Goal: Task Accomplishment & Management: Use online tool/utility

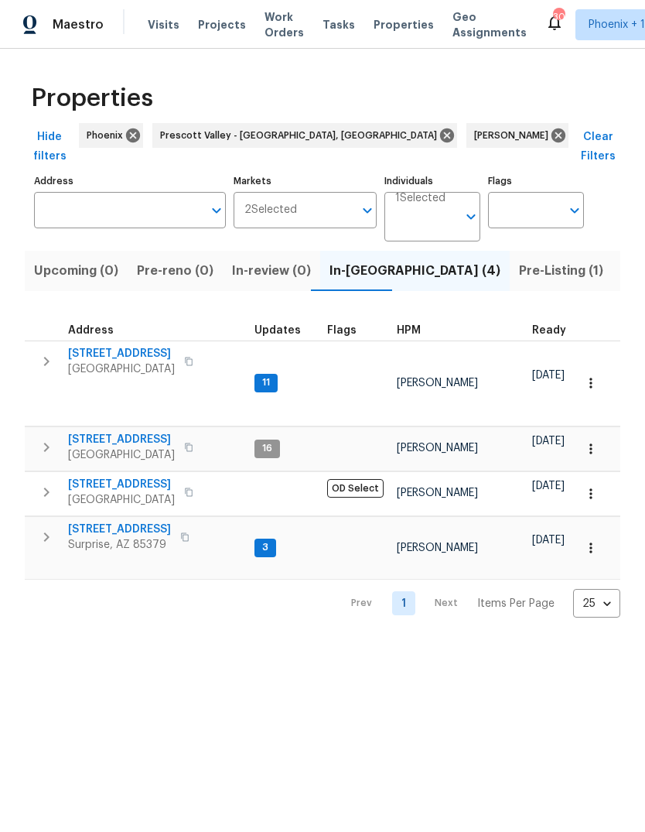
click at [40, 528] on icon "button" at bounding box center [46, 537] width 19 height 19
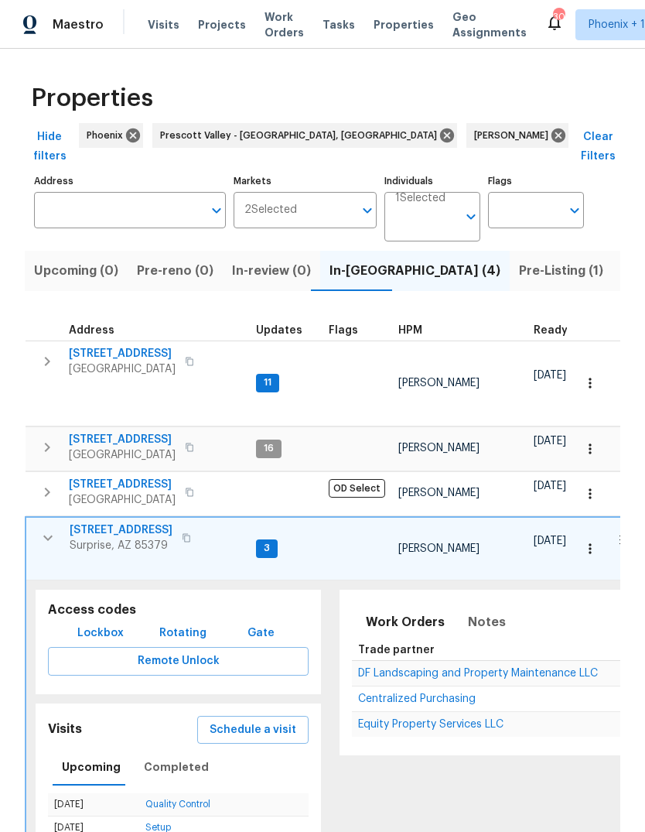
click at [405, 719] on span "Equity Property Services LLC" at bounding box center [430, 724] width 145 height 11
click at [50, 528] on icon "button" at bounding box center [48, 537] width 19 height 19
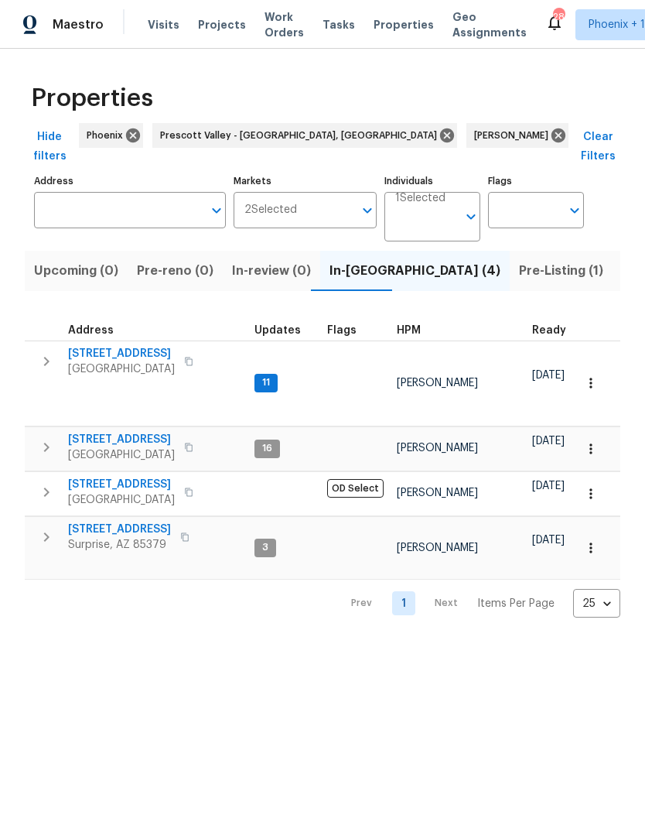
click at [56, 346] on button "button" at bounding box center [46, 361] width 31 height 31
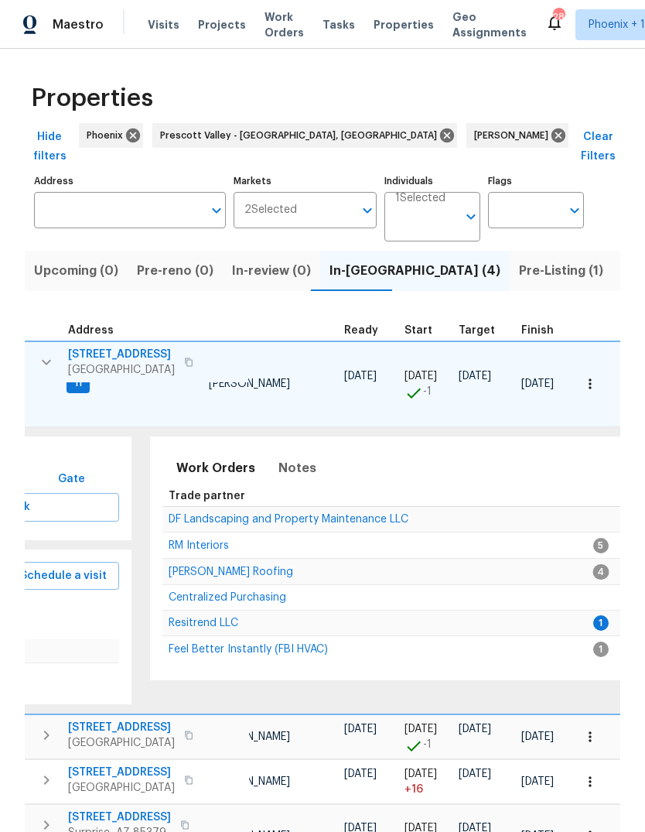
scroll to position [12, 190]
click at [200, 617] on span "Resitrend LLC" at bounding box center [203, 622] width 70 height 11
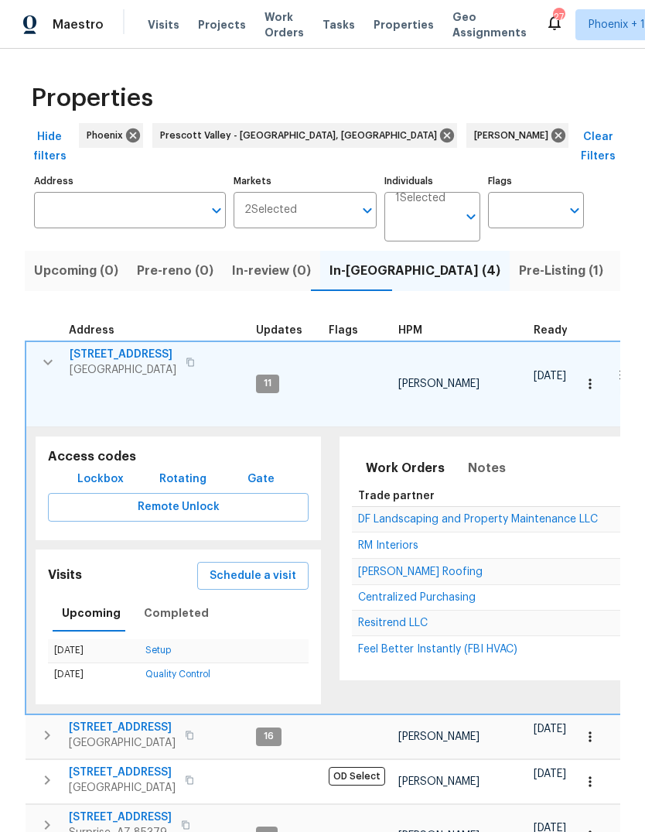
scroll to position [0, 0]
click at [46, 359] on icon "button" at bounding box center [47, 361] width 9 height 5
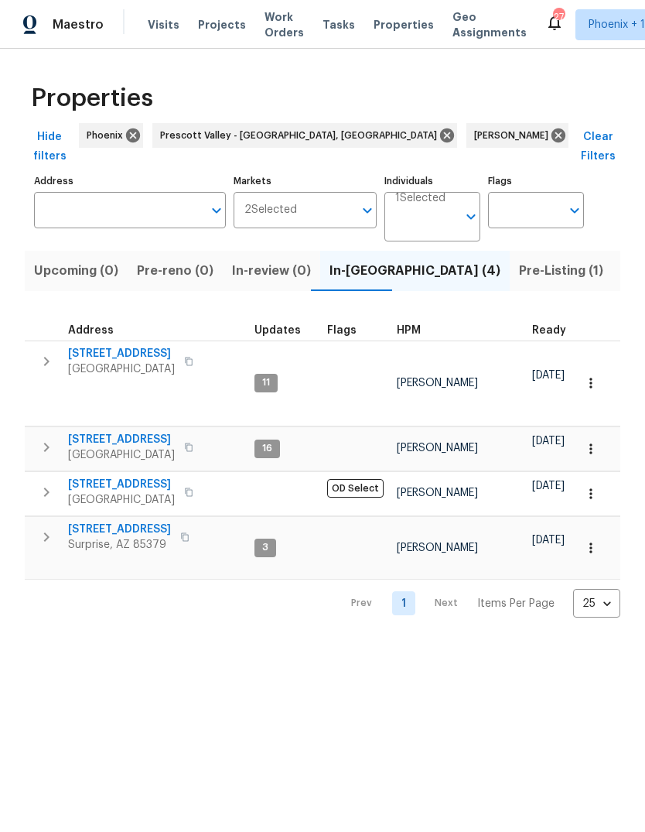
click at [39, 432] on button "button" at bounding box center [46, 447] width 31 height 31
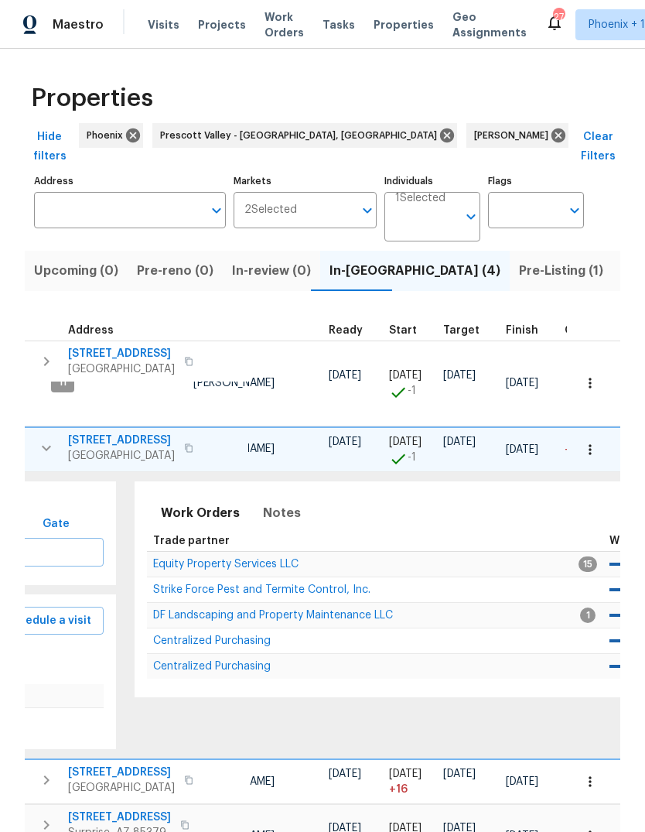
scroll to position [12, 200]
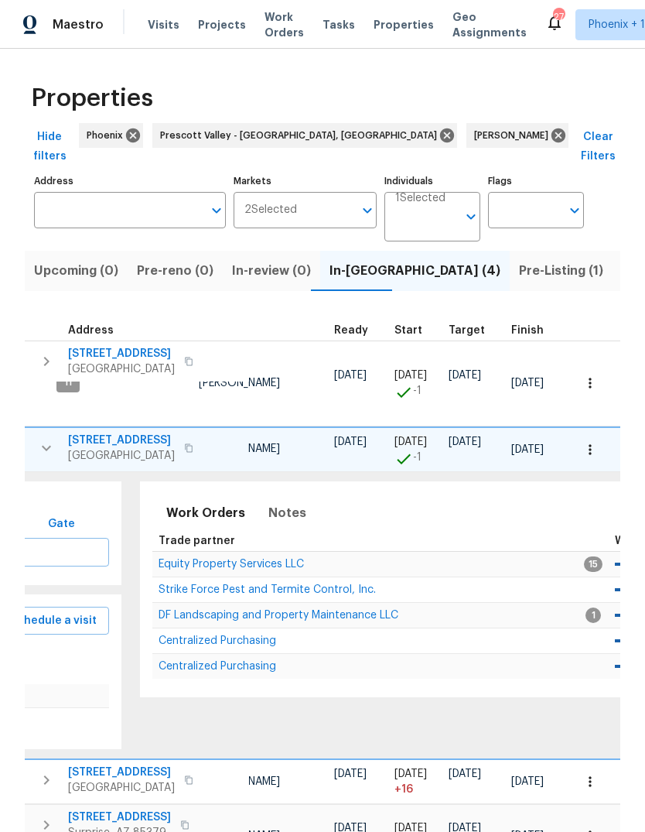
click at [244, 559] on span "Equity Property Services LLC" at bounding box center [231, 564] width 145 height 11
click at [282, 502] on span "Notes" at bounding box center [287, 513] width 38 height 22
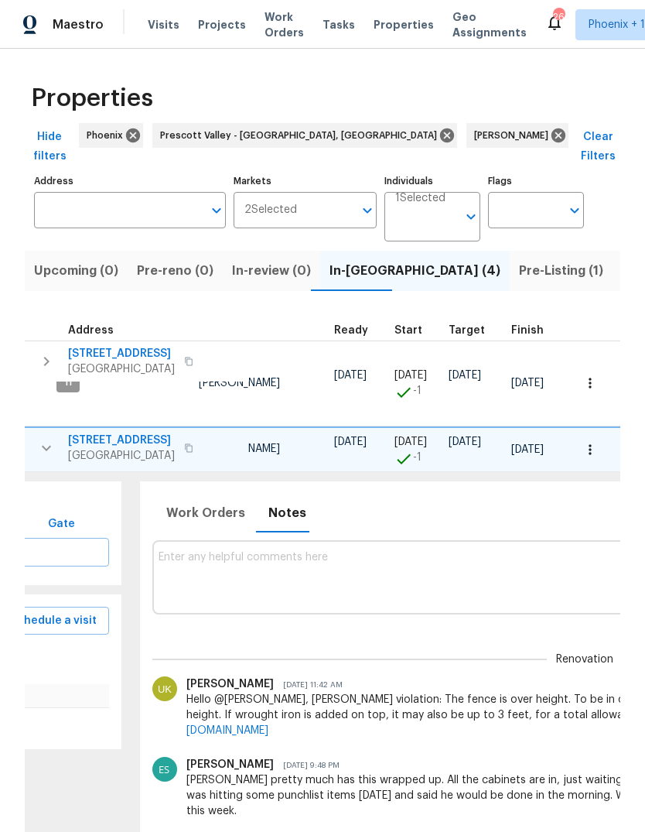
click at [318, 551] on textarea at bounding box center [585, 577] width 853 height 52
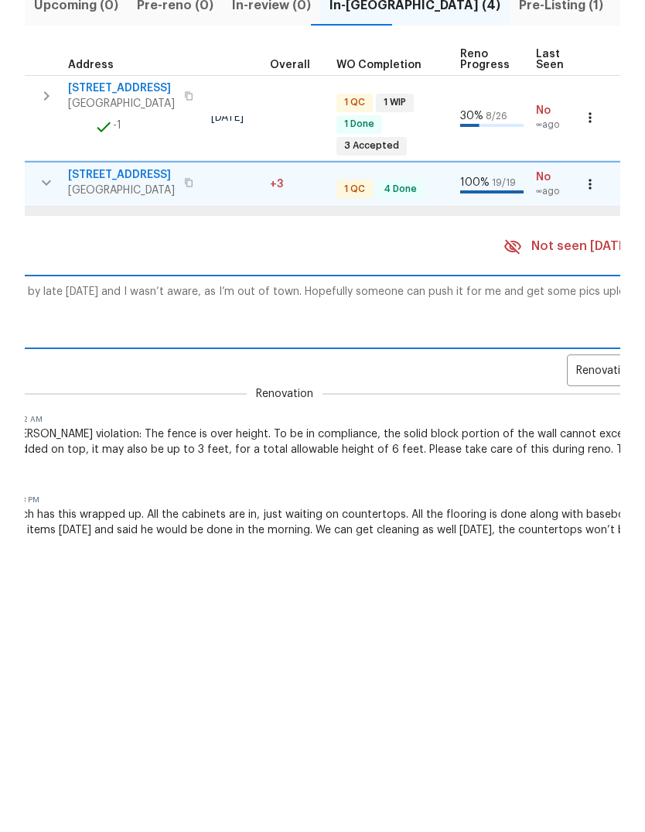
scroll to position [12, 738]
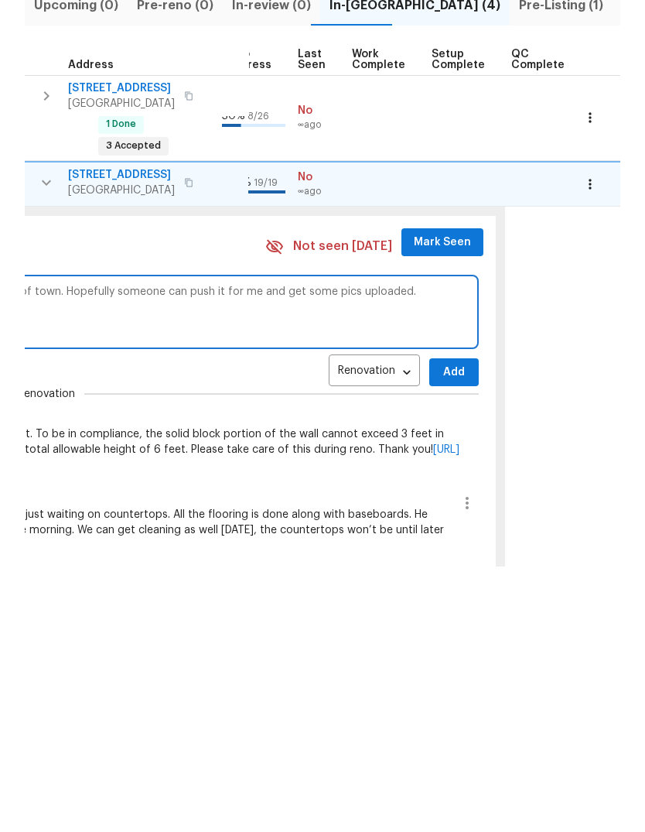
click at [194, 551] on textarea "Dang it, this one was completed by late Friday and I wasn’t aware, as I’m out o…" at bounding box center [46, 577] width 853 height 52
type textarea "Dang it, this one was completed by late Friday and I wasn’t aware, as I’m out o…"
click at [442, 628] on span "Add" at bounding box center [454, 637] width 25 height 19
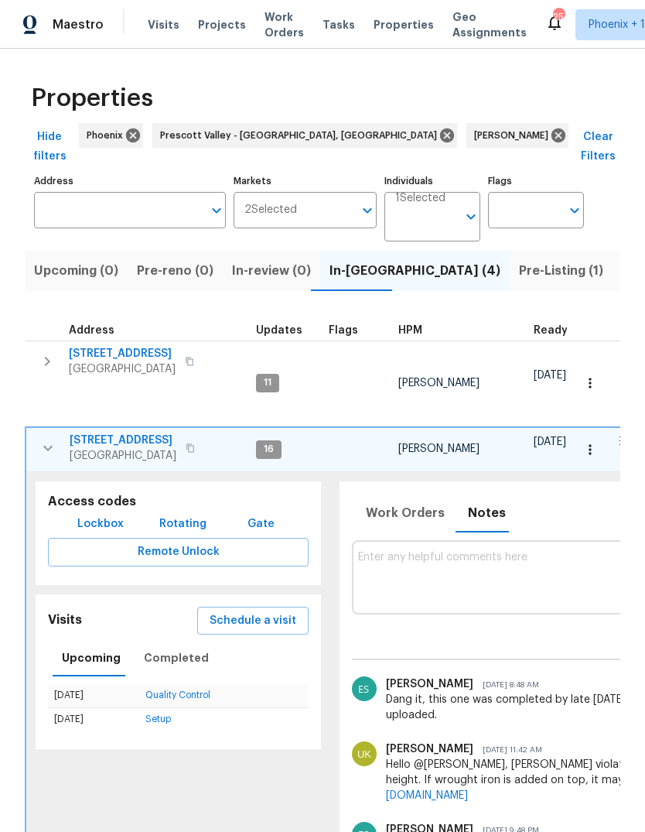
scroll to position [0, 0]
click at [46, 439] on icon "button" at bounding box center [48, 448] width 19 height 19
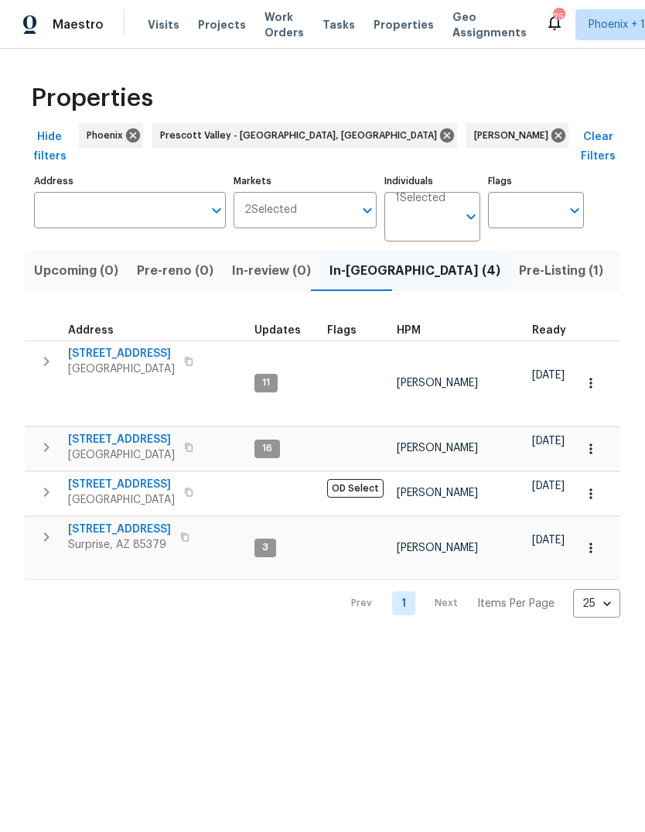
click at [43, 346] on button "button" at bounding box center [46, 361] width 31 height 31
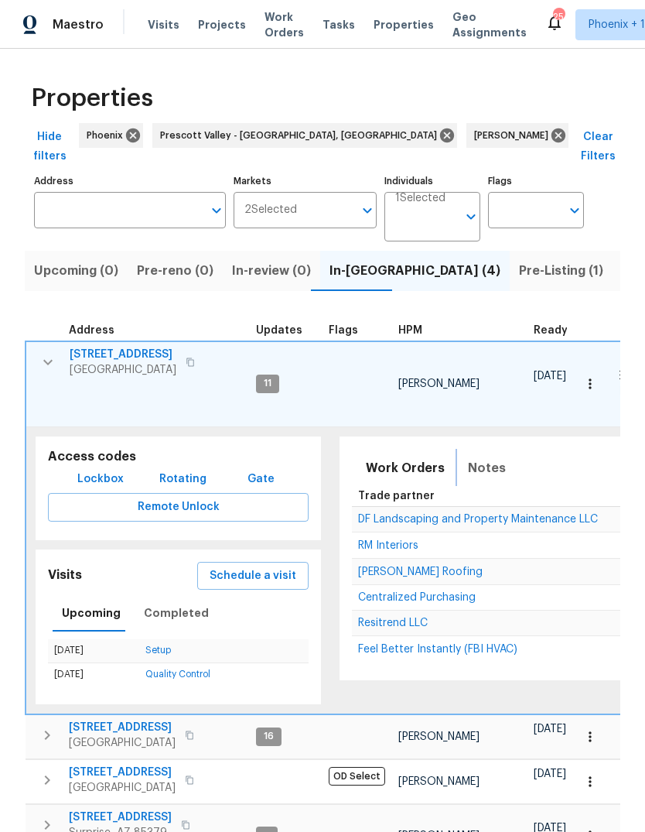
click at [476, 457] on span "Notes" at bounding box center [487, 468] width 38 height 22
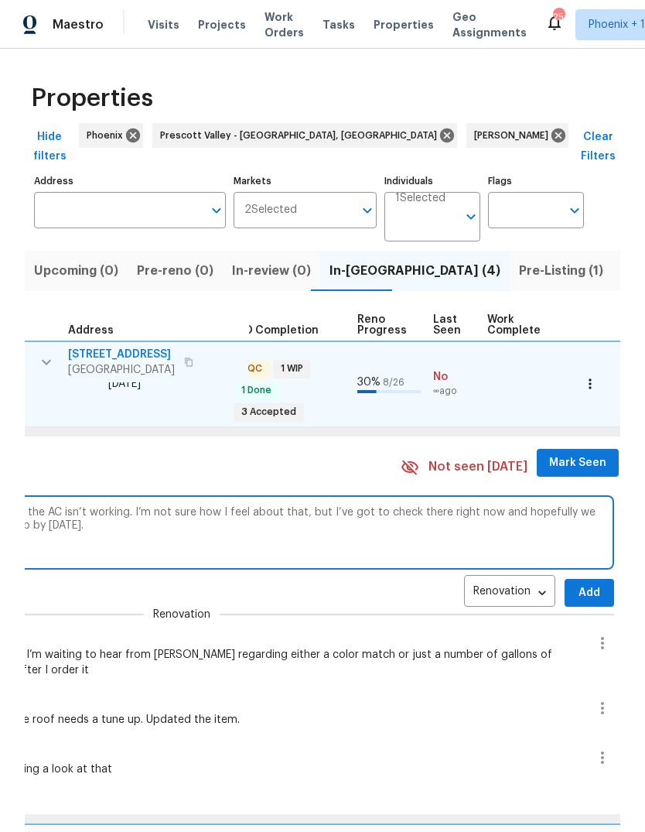
scroll to position [12, 602]
type textarea "The carpet installers bagged out for today because the AC isn’t working. I’m no…"
click at [578, 583] on span "Add" at bounding box center [590, 592] width 25 height 19
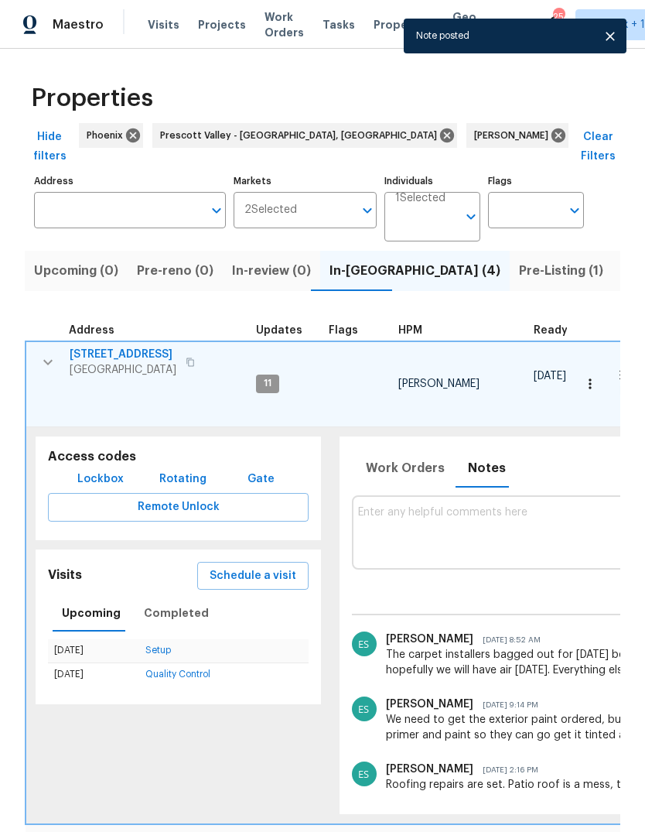
scroll to position [0, 0]
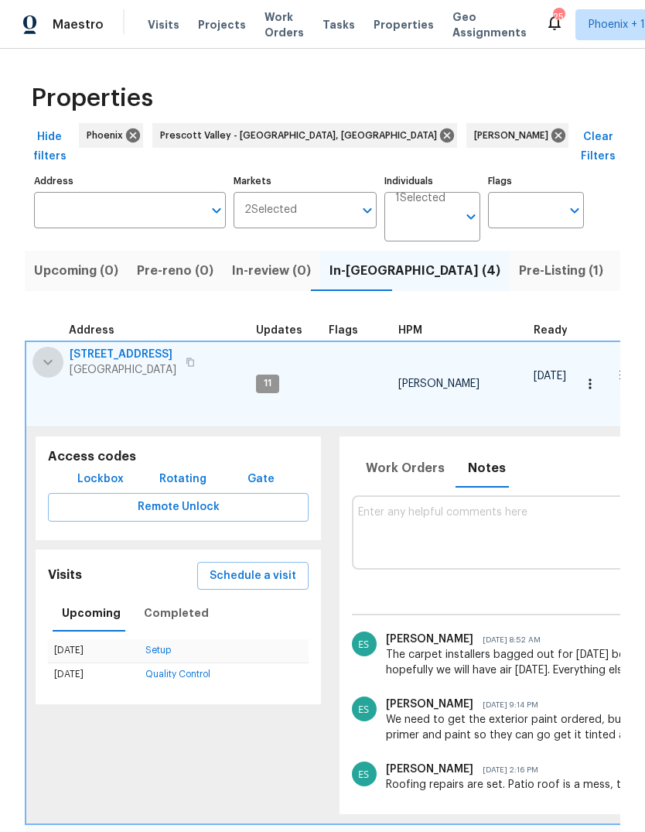
click at [46, 353] on icon "button" at bounding box center [48, 362] width 19 height 19
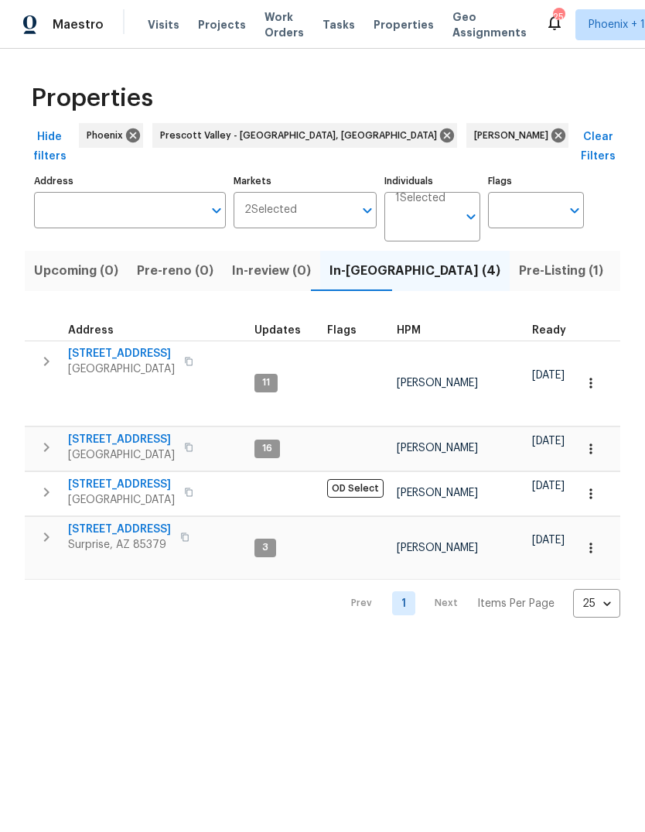
click at [46, 528] on icon "button" at bounding box center [46, 537] width 19 height 19
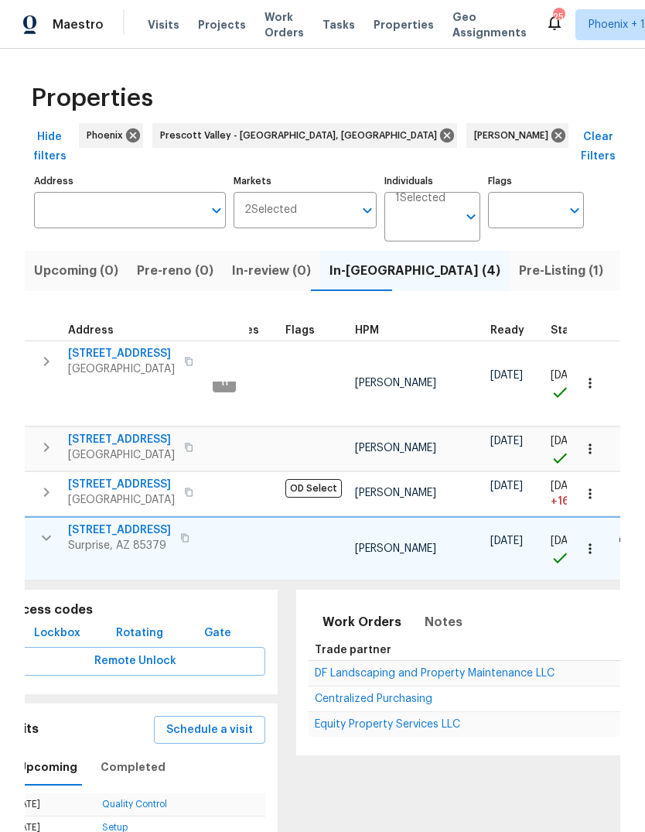
scroll to position [0, 43]
click at [437, 611] on span "Notes" at bounding box center [445, 622] width 38 height 22
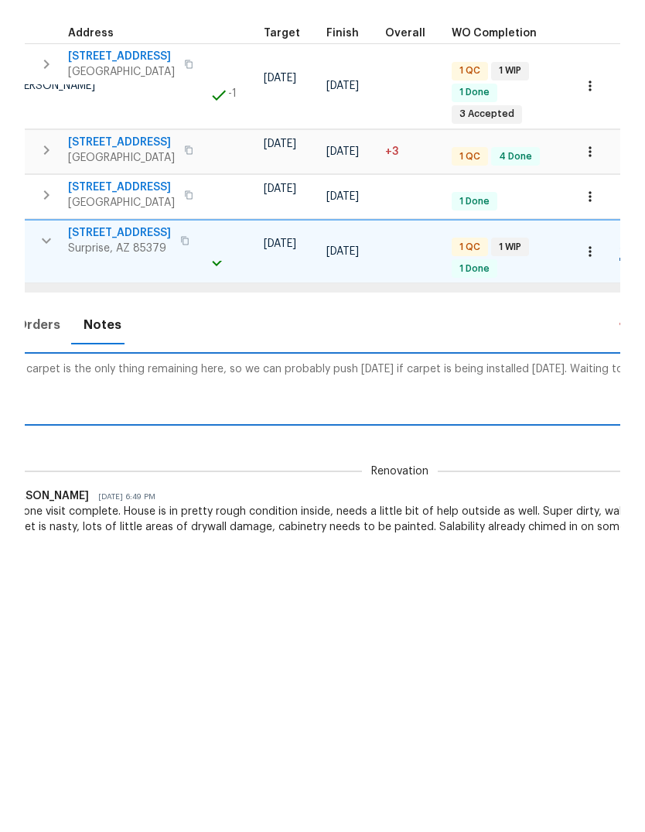
scroll to position [0, 738]
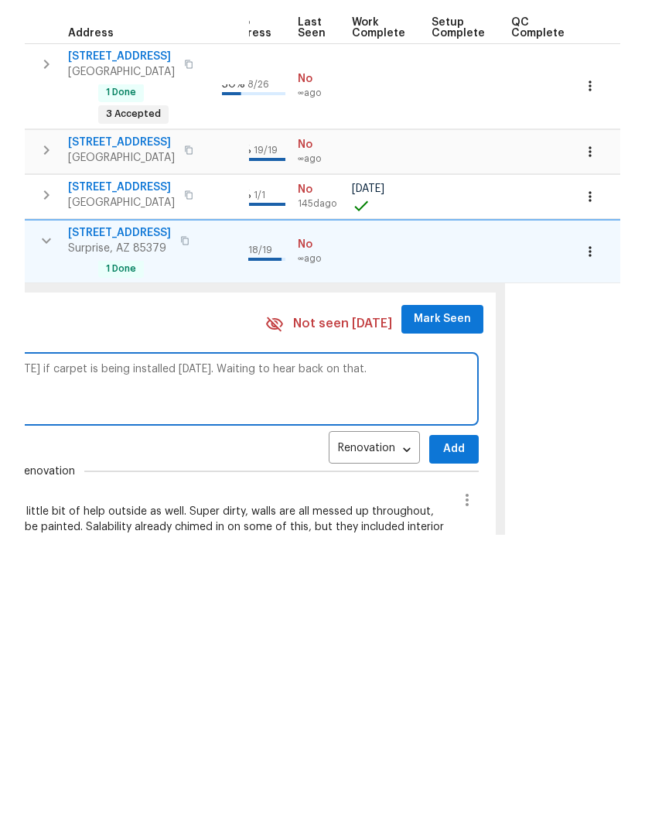
type textarea "Looks like carpet is the only thing remaining here, so we can probably push tom…"
click at [442, 737] on span "Add" at bounding box center [454, 746] width 25 height 19
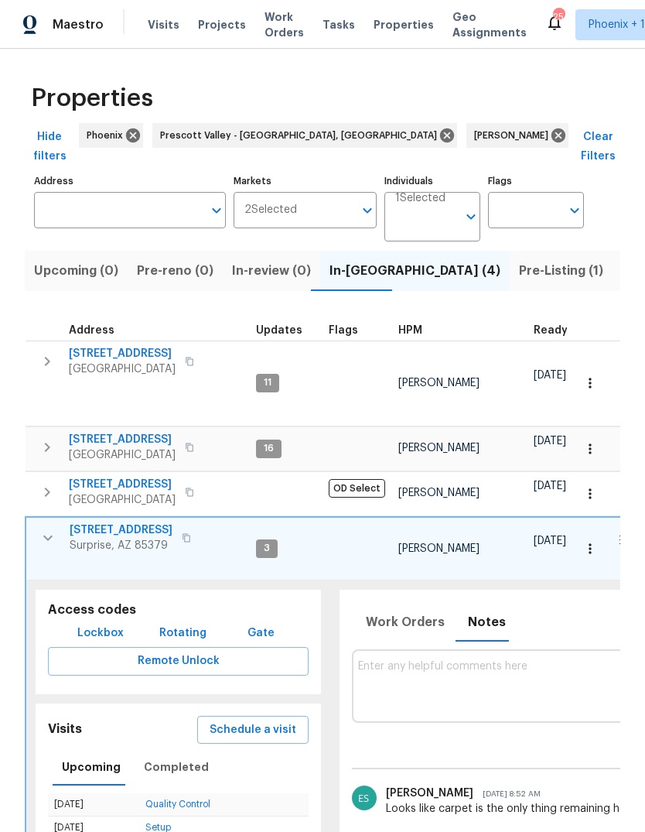
scroll to position [0, 0]
click at [52, 528] on icon "button" at bounding box center [48, 537] width 19 height 19
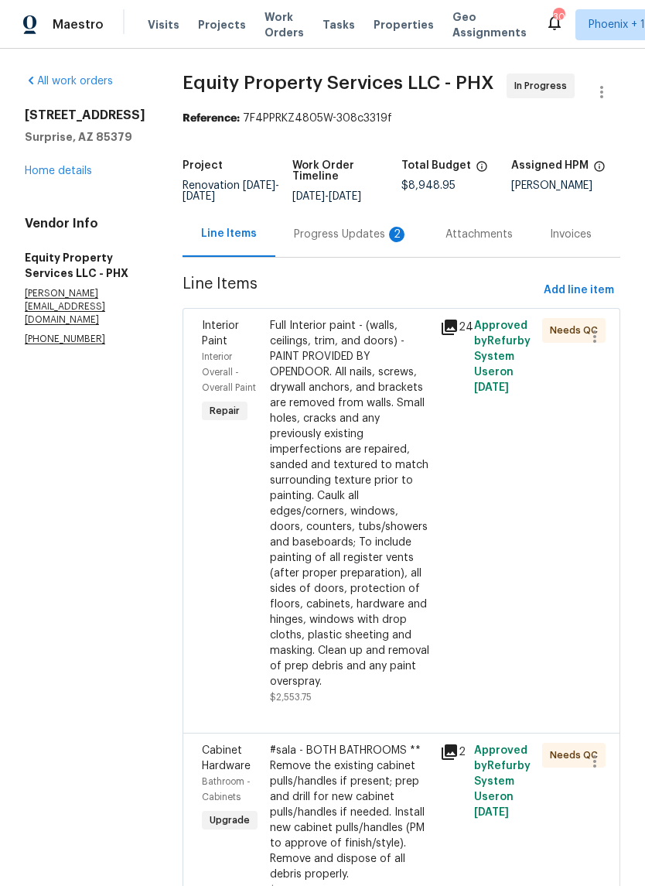
click at [315, 230] on div "Progress Updates 2" at bounding box center [351, 234] width 115 height 15
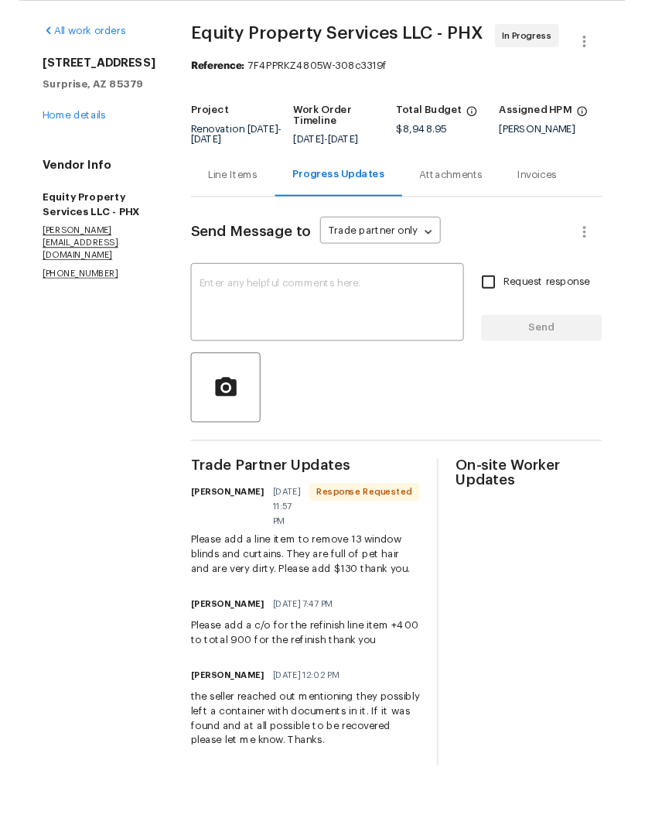
scroll to position [5, 0]
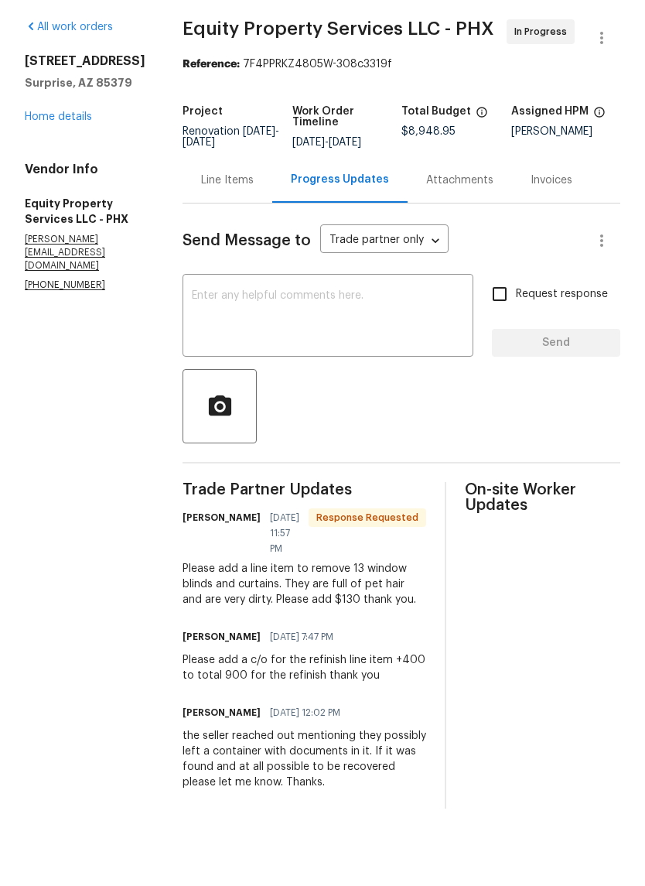
click at [381, 344] on textarea at bounding box center [328, 371] width 272 height 54
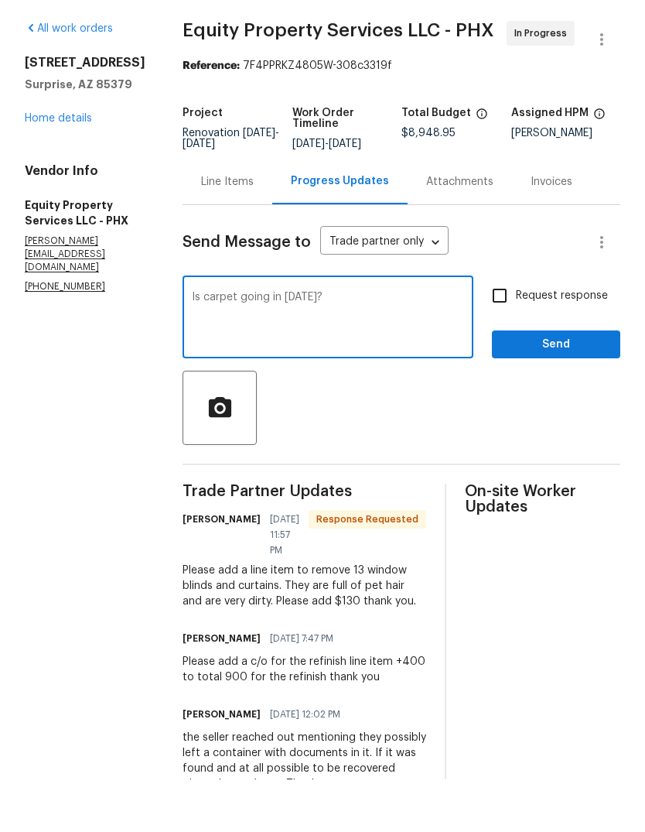
type textarea "Is carpet going in today?"
click at [582, 388] on span "Send" at bounding box center [556, 397] width 104 height 19
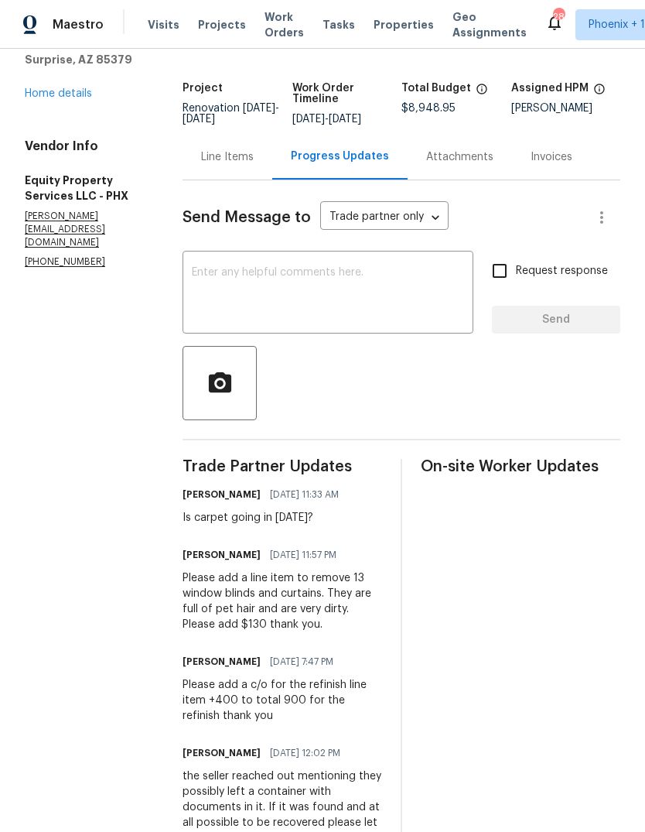
scroll to position [0, 0]
click at [220, 158] on div "Line Items" at bounding box center [227, 156] width 53 height 15
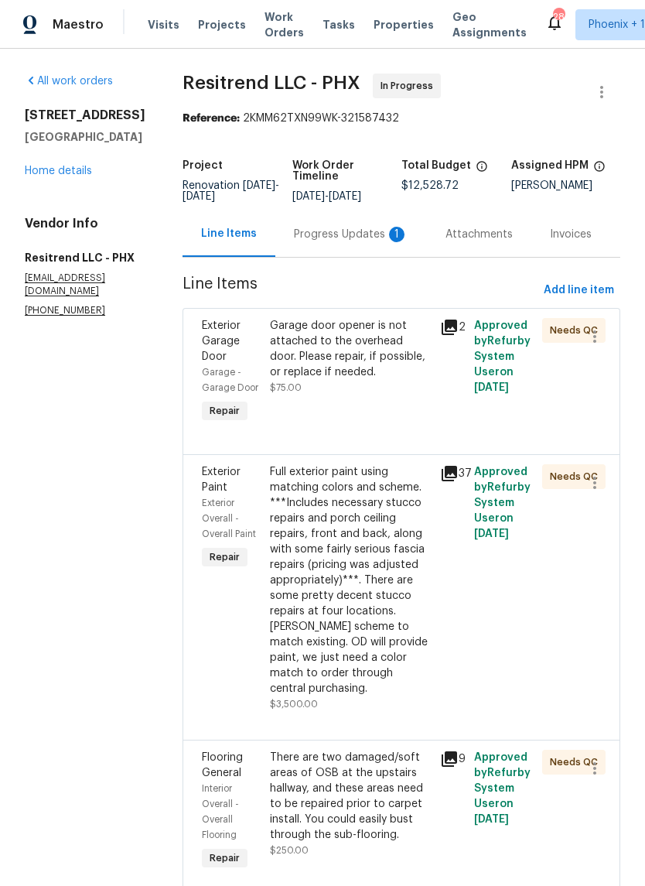
click at [345, 228] on div "Progress Updates 1" at bounding box center [351, 234] width 115 height 15
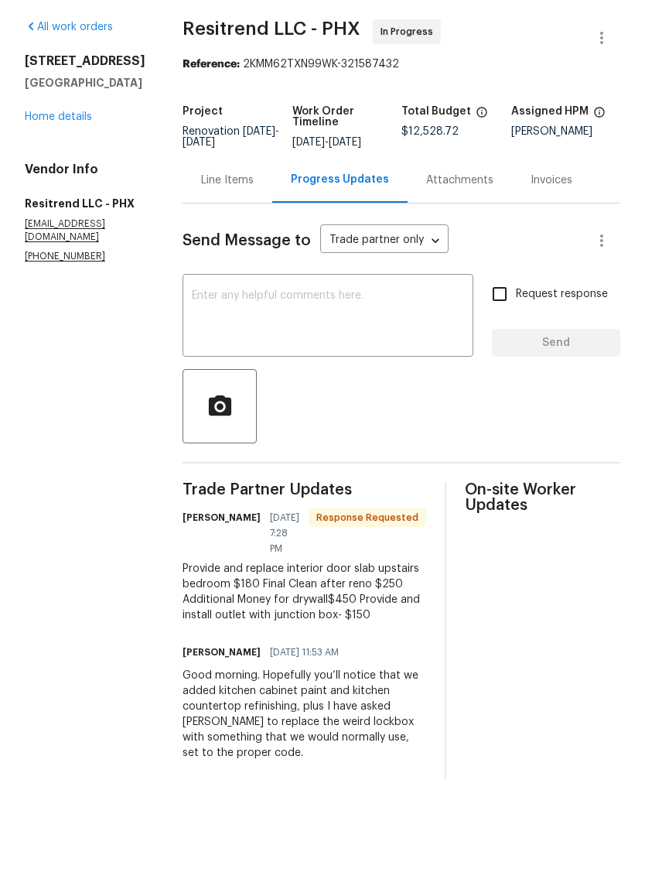
click at [407, 344] on textarea at bounding box center [328, 371] width 272 height 54
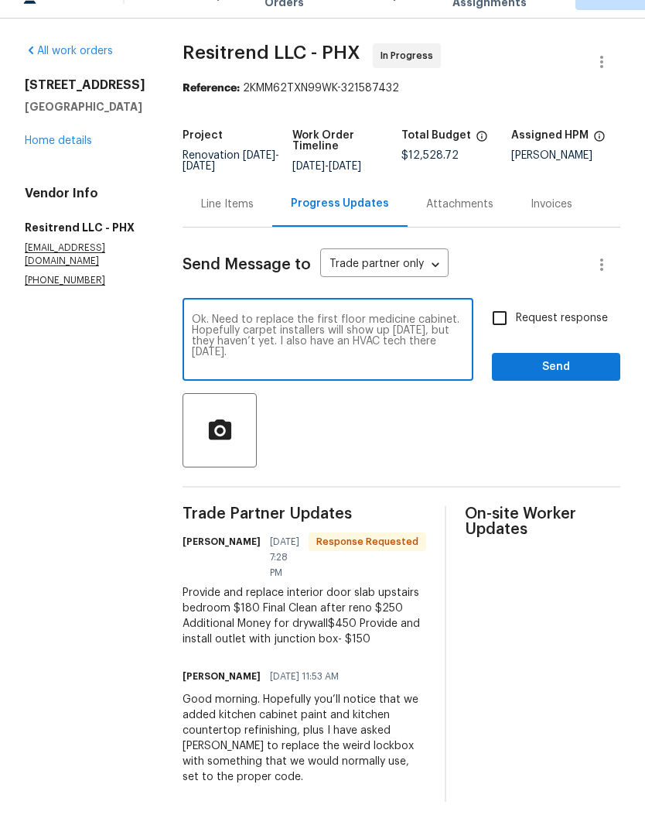
type textarea "Ok. Need to replace the first floor medicine cabinet. Hopefully carpet installe…"
click at [560, 388] on span "Send" at bounding box center [556, 397] width 104 height 19
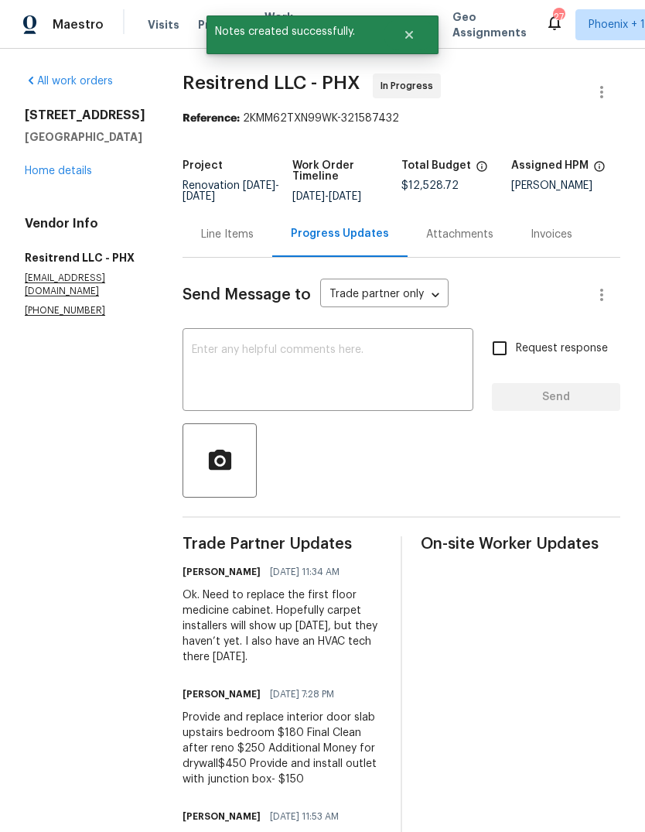
click at [205, 243] on div "Line Items" at bounding box center [228, 234] width 90 height 46
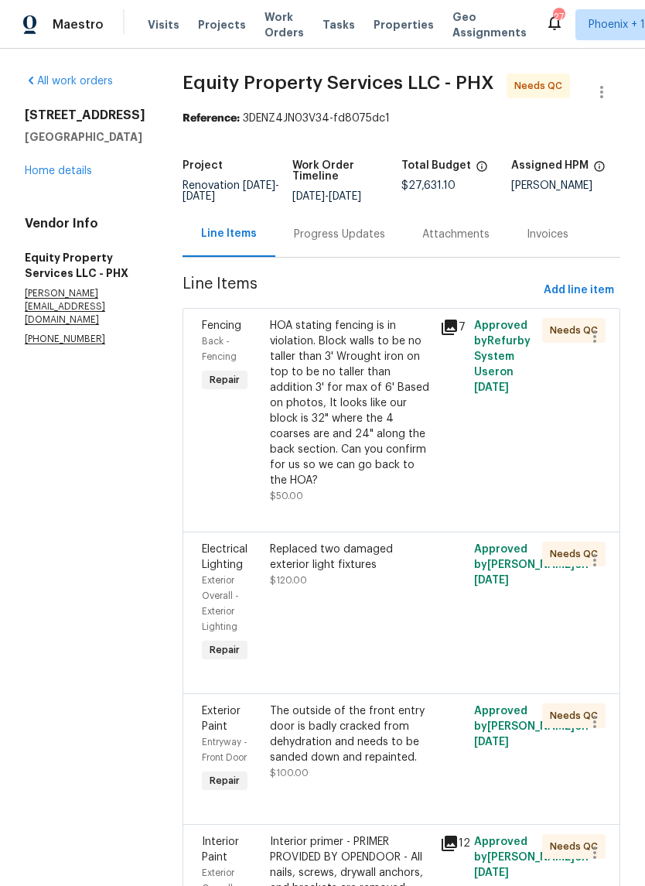
click at [311, 241] on div "Progress Updates" at bounding box center [339, 234] width 91 height 15
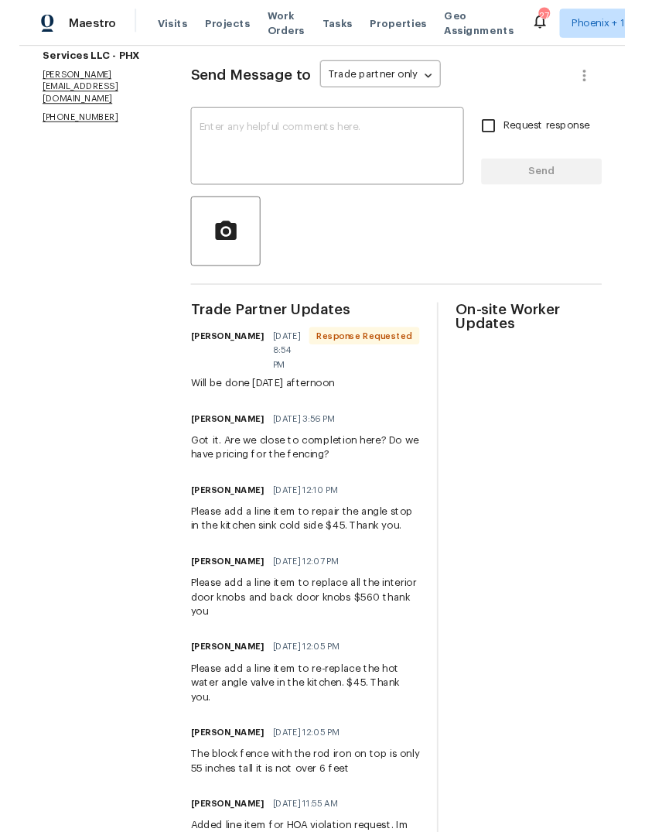
scroll to position [215, 0]
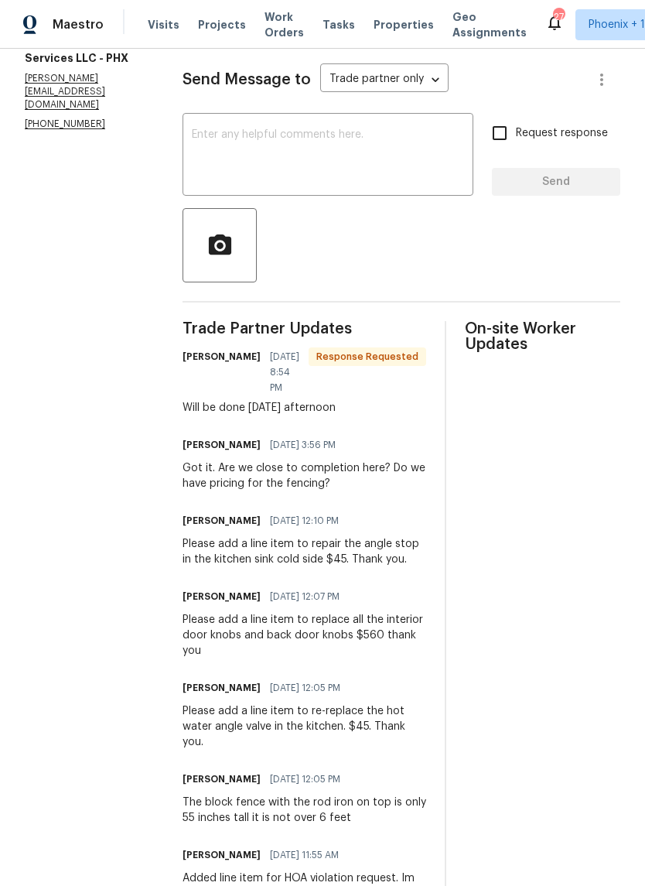
click at [324, 518] on div "Charles Crouthamel 09/11/2025 12:10 PM" at bounding box center [305, 521] width 244 height 22
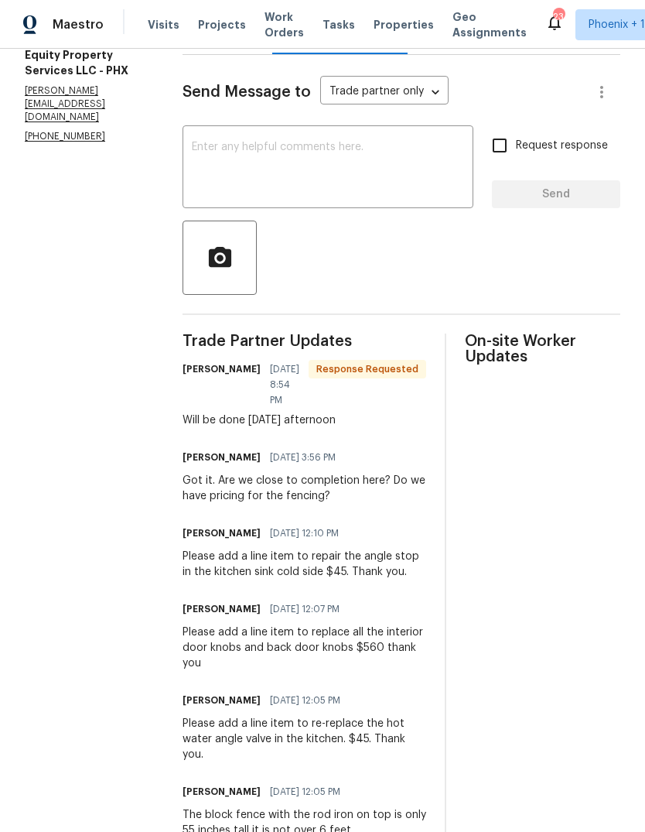
scroll to position [86, 0]
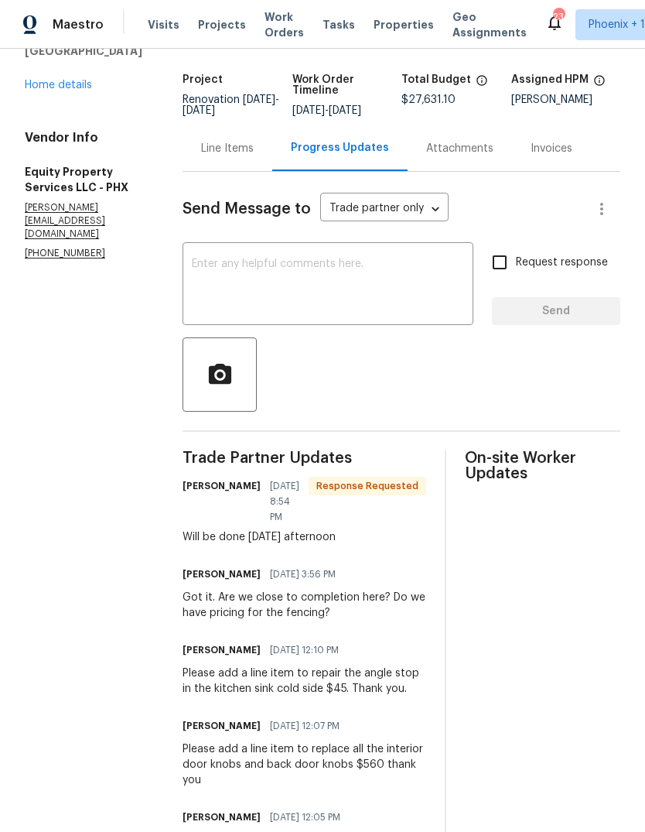
click at [201, 141] on div "Line Items" at bounding box center [227, 148] width 53 height 15
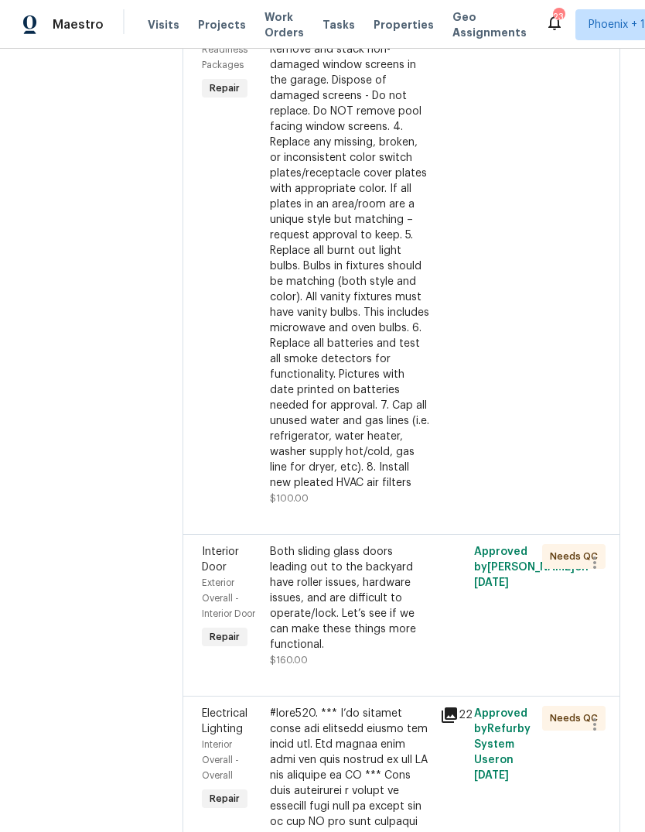
scroll to position [2140, 0]
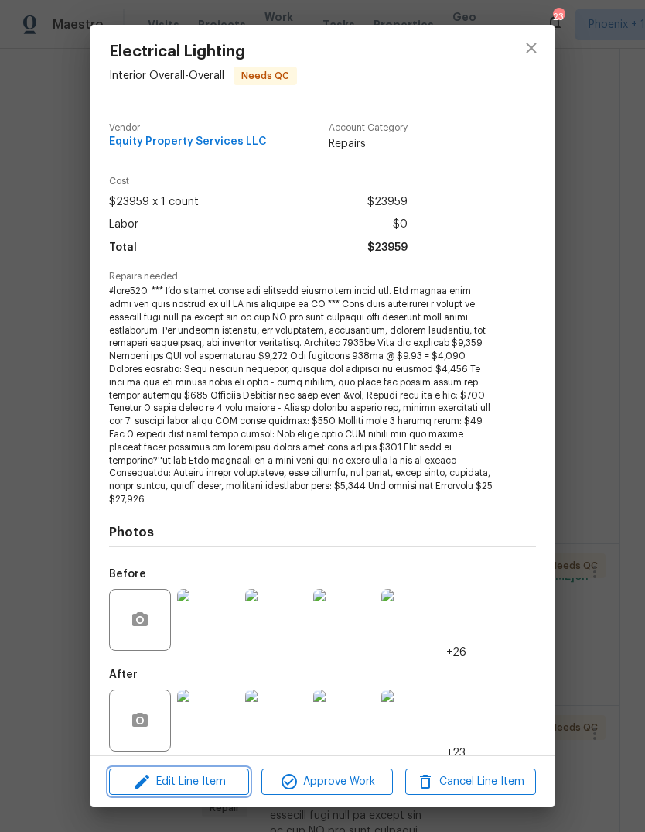
click at [219, 778] on span "Edit Line Item" at bounding box center [179, 781] width 131 height 19
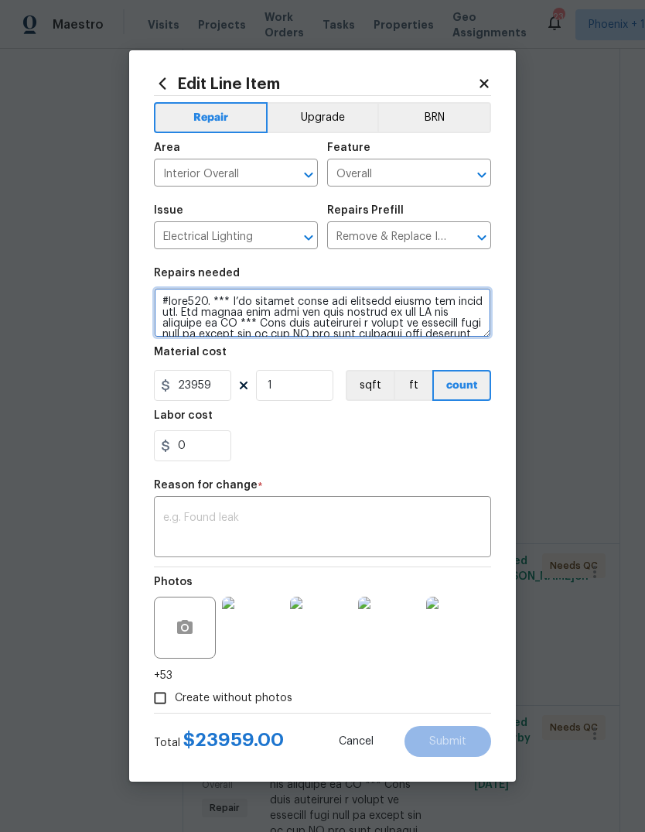
click at [240, 299] on textarea at bounding box center [322, 313] width 337 height 50
type textarea "#reno911. *** all upgrade items are included within the scope now. The photos w…"
click at [320, 531] on textarea at bounding box center [322, 528] width 319 height 32
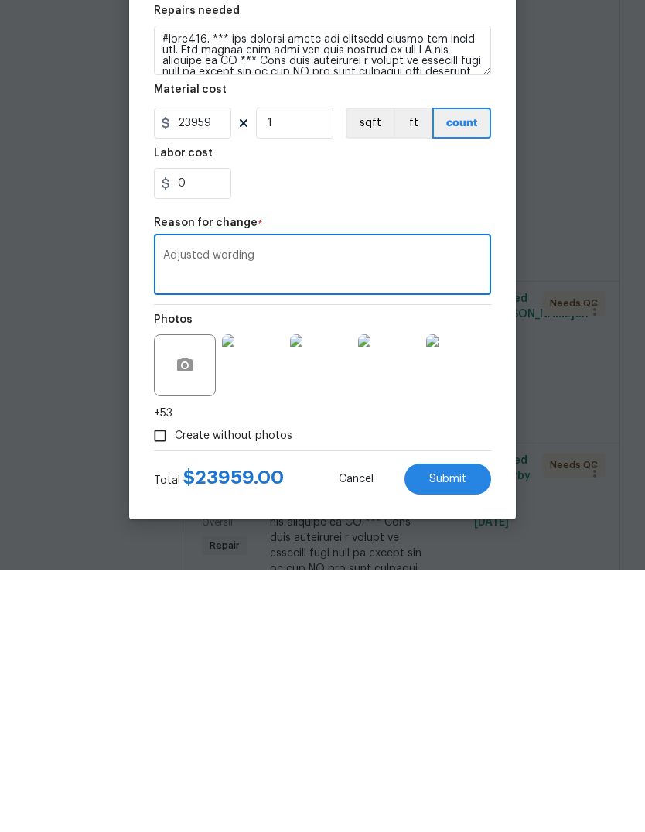
type textarea "Adjusted wording"
click at [457, 736] on span "Submit" at bounding box center [447, 742] width 37 height 12
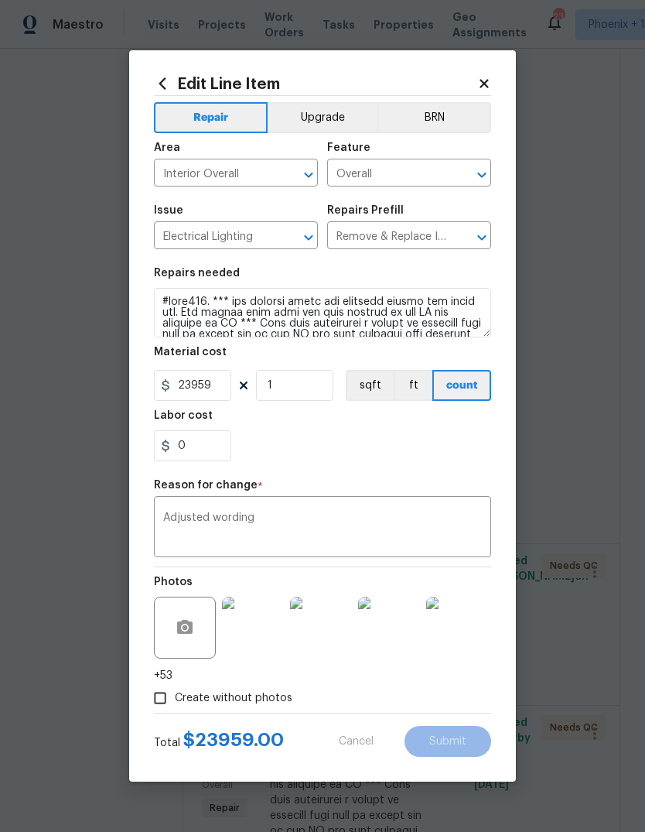
type textarea "#reno911. *** I’ll upgrade items are included within the scope now. The photos …"
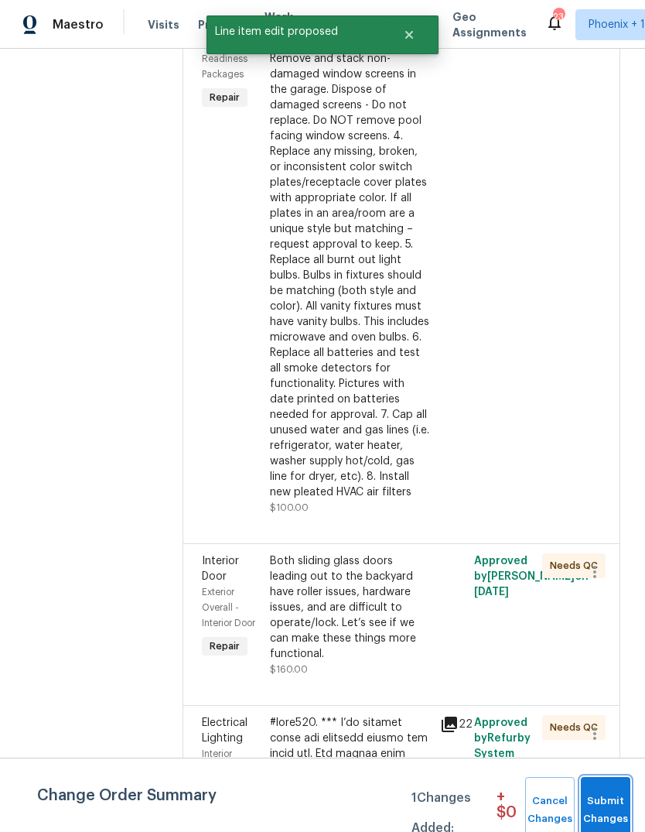
click at [612, 797] on span "Submit Changes" at bounding box center [606, 810] width 34 height 36
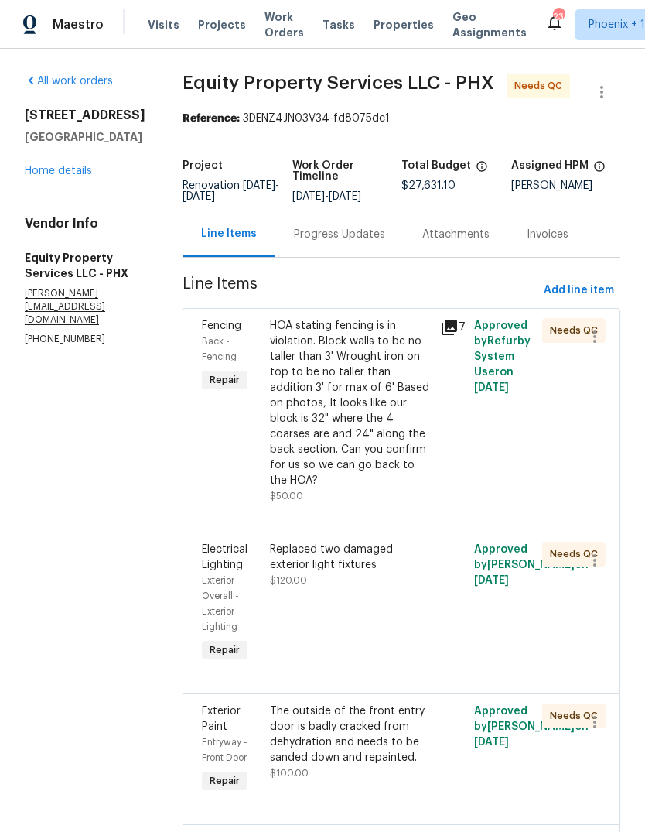
scroll to position [0, 0]
click at [294, 227] on div "Progress Updates" at bounding box center [339, 234] width 91 height 15
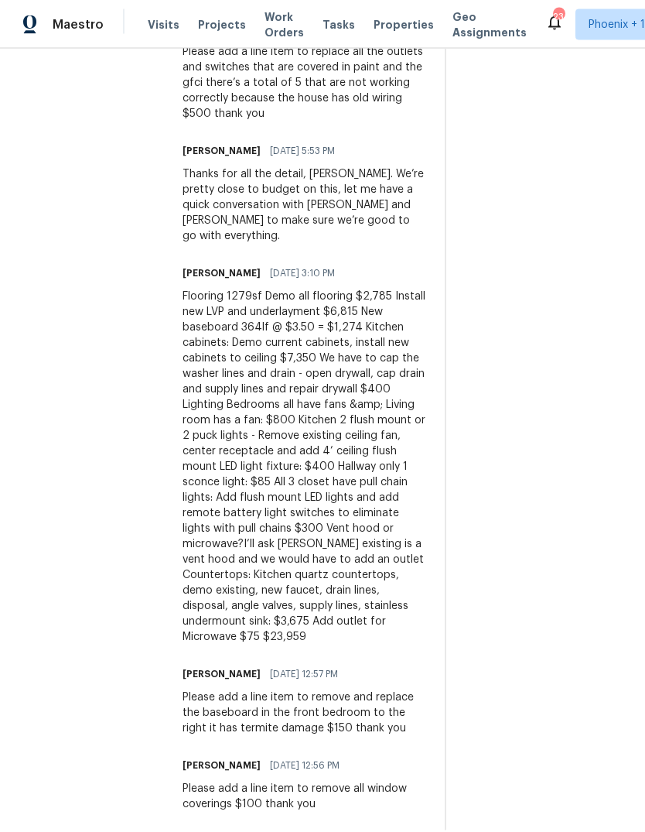
scroll to position [58, 0]
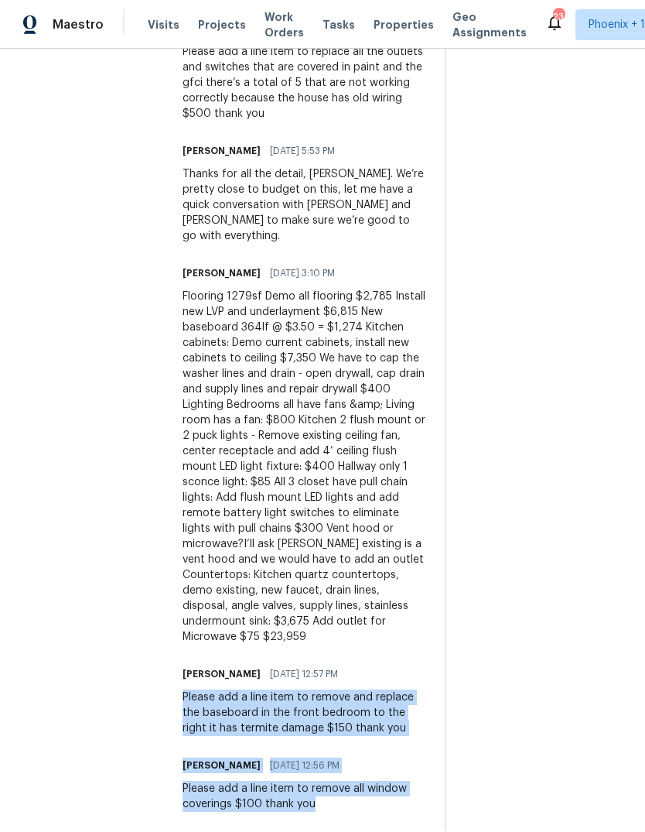
copy div "Please add a line item to remove and replace the baseboard in the front bedroom…"
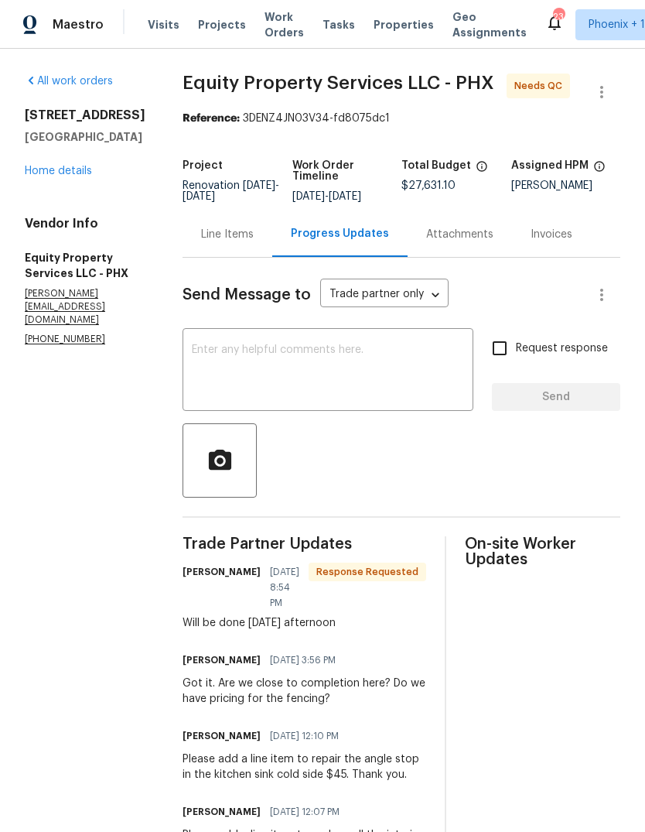
scroll to position [0, 0]
click at [201, 227] on div "Line Items" at bounding box center [227, 234] width 53 height 15
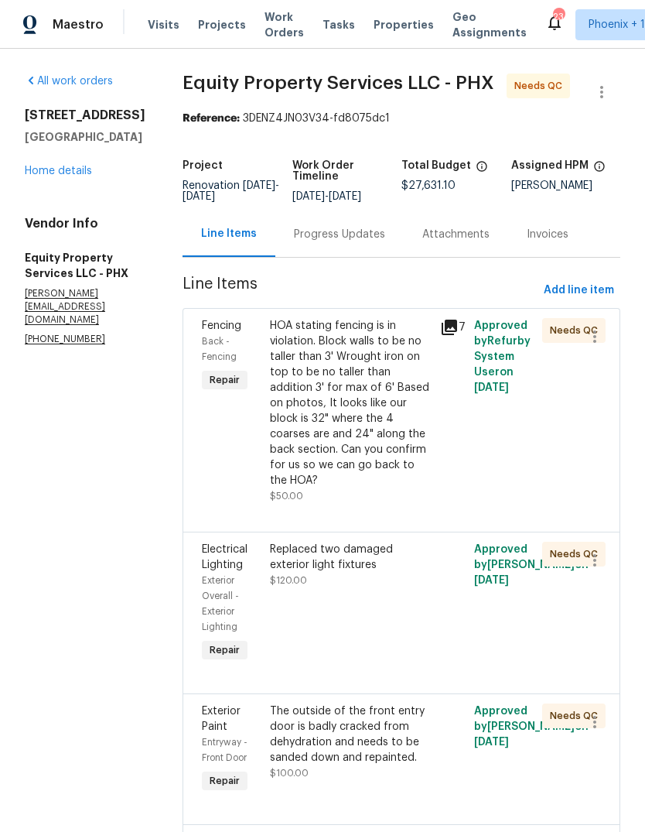
click at [323, 227] on div "Progress Updates" at bounding box center [339, 234] width 91 height 15
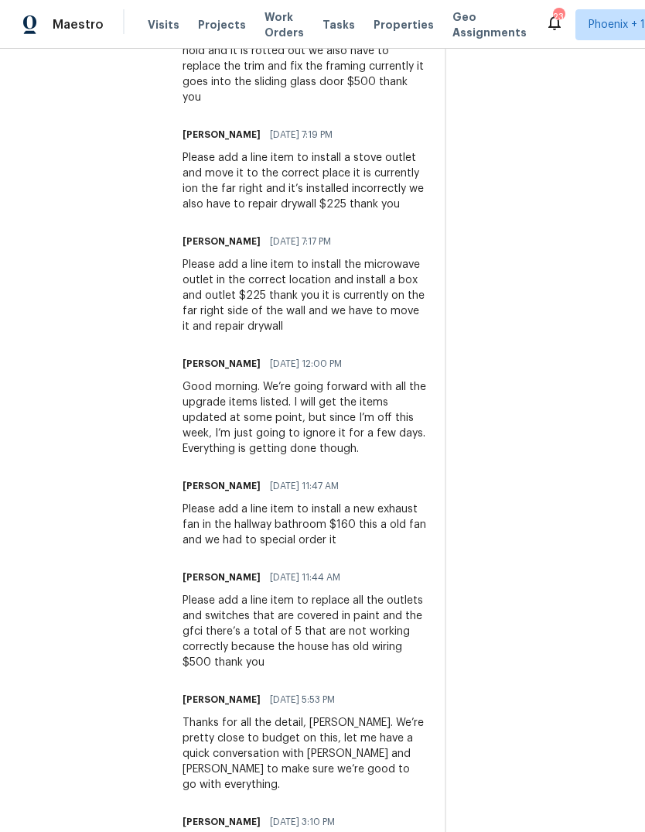
scroll to position [1467, 0]
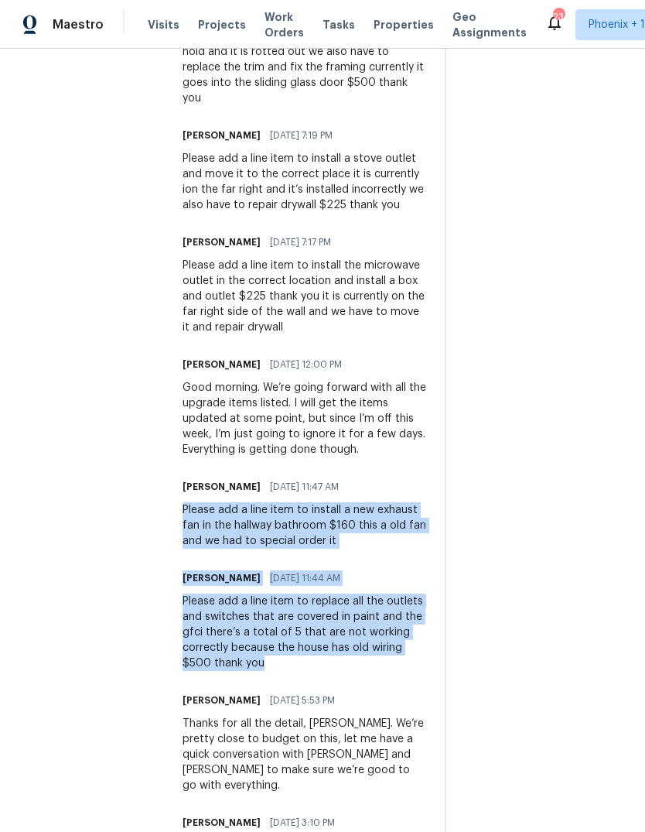
copy div "Please add a line item to install a new exhaust fan in the hallway bathroom $16…"
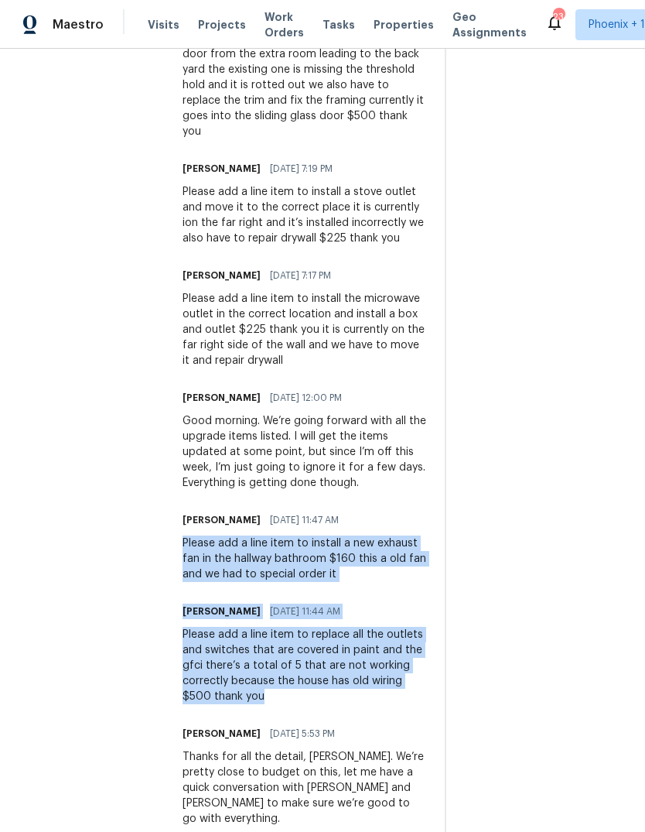
scroll to position [1417, 0]
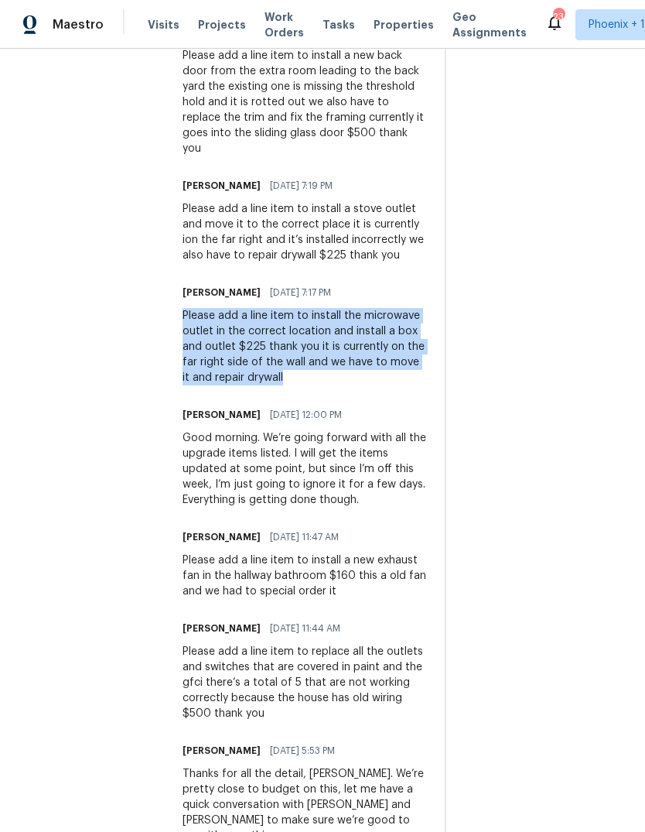
copy div "Please add a line item to install the microwave outlet in the correct location …"
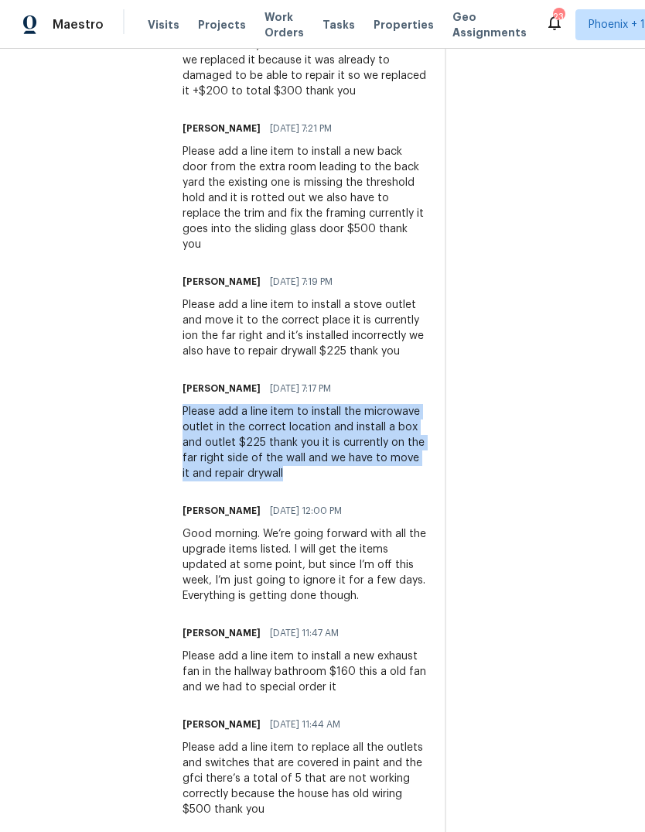
scroll to position [1319, 0]
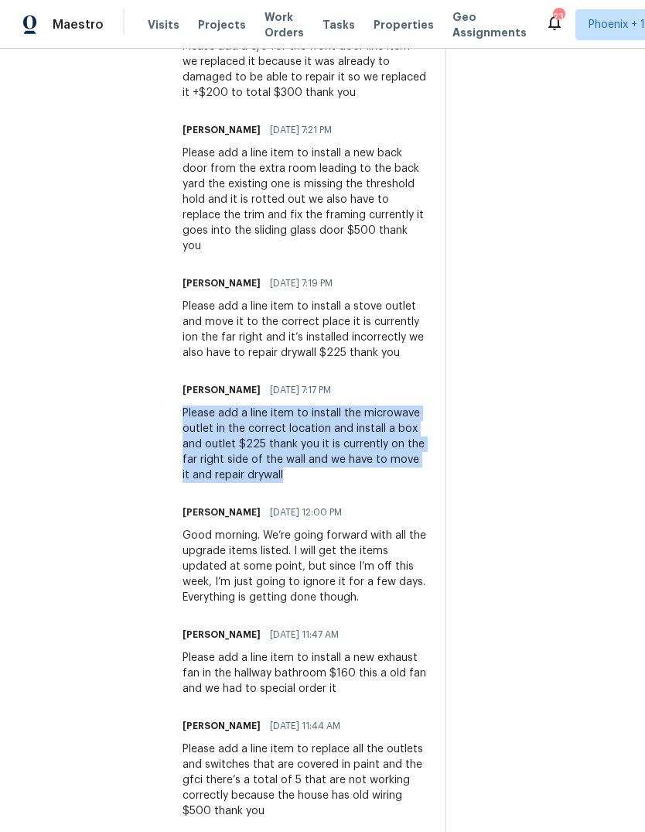
copy div "Please add a line item to install the microwave outlet in the correct location …"
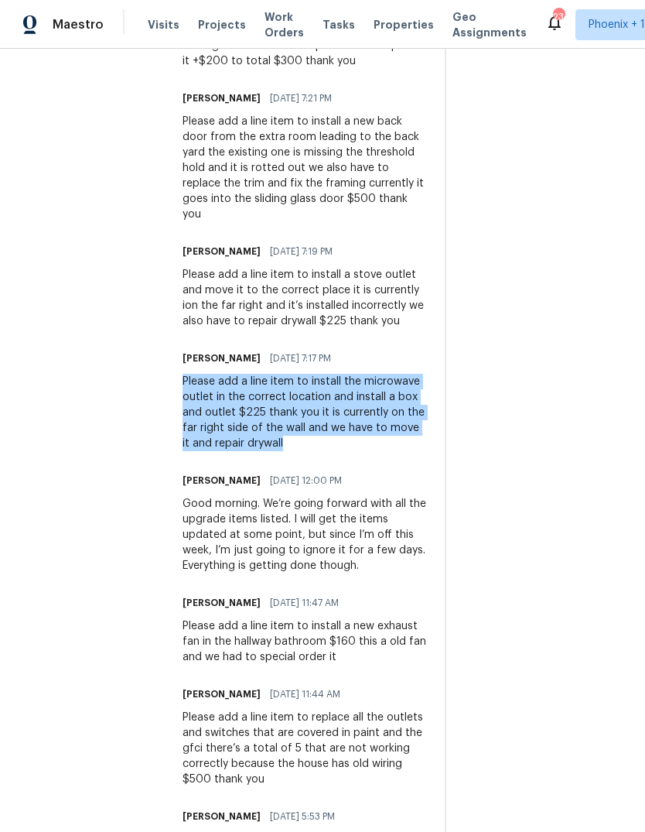
scroll to position [1352, 0]
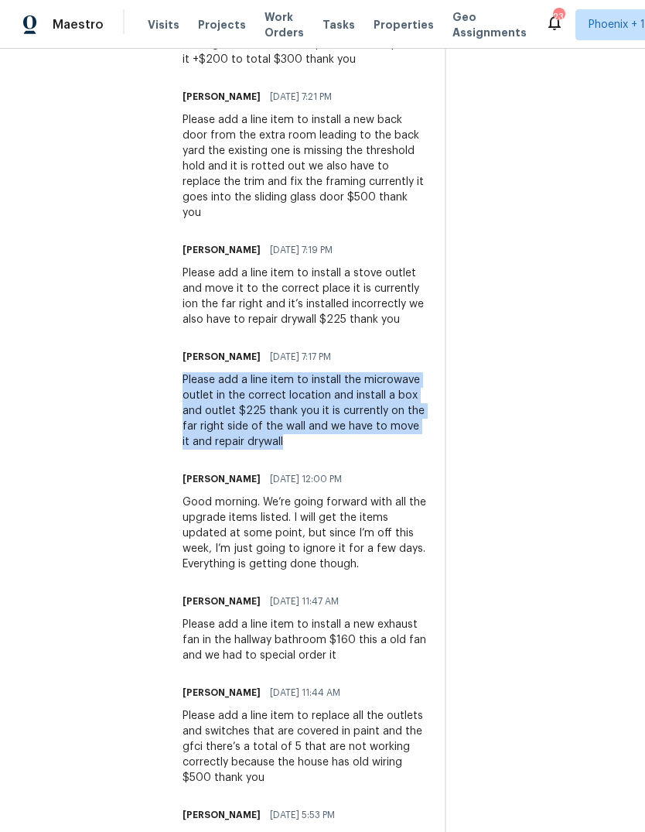
click at [370, 368] on div "Charles Crouthamel 08/28/2025 7:17 PM" at bounding box center [305, 357] width 244 height 22
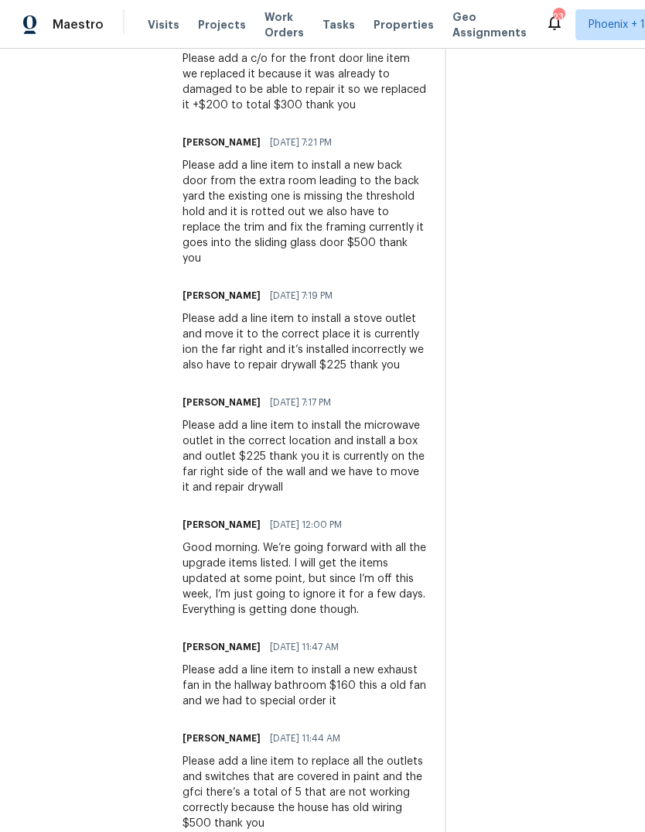
scroll to position [1305, 0]
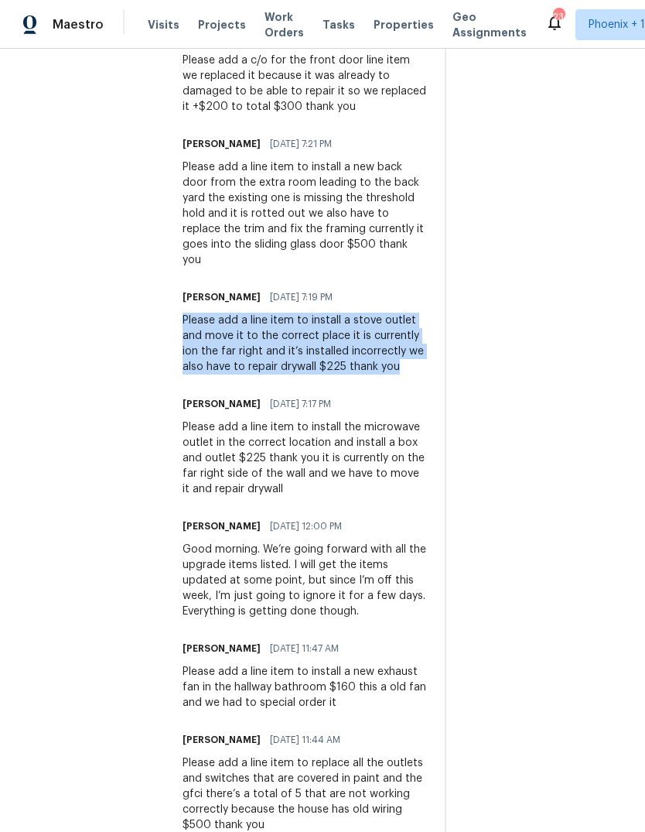
copy div "Please add a line item to install a stove outlet and move it to the correct pla…"
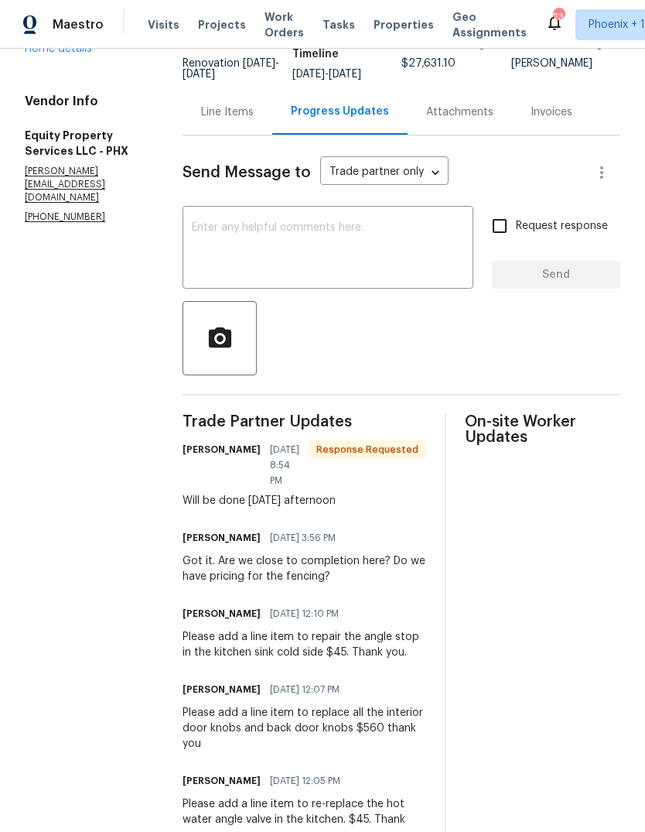
scroll to position [141, 0]
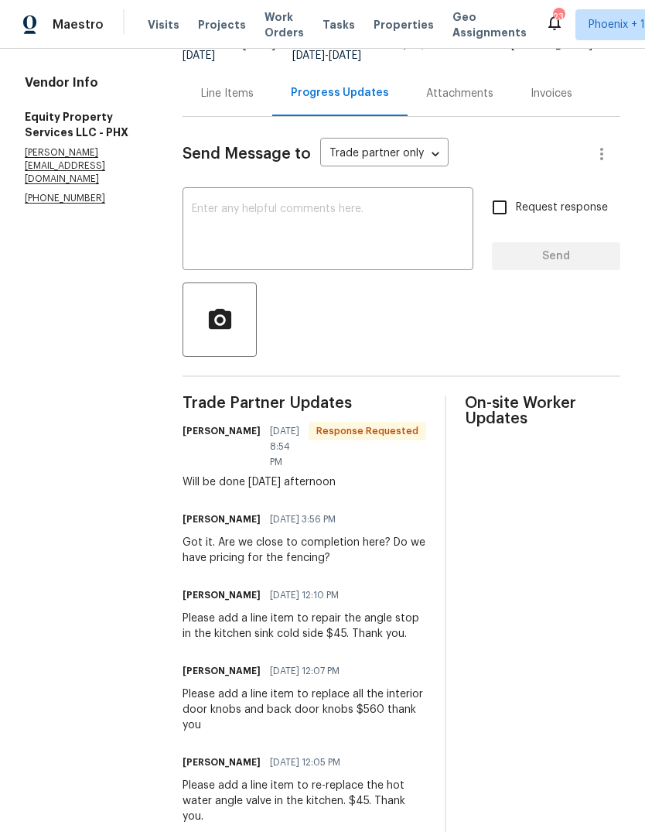
click at [201, 87] on div "Line Items" at bounding box center [227, 93] width 53 height 15
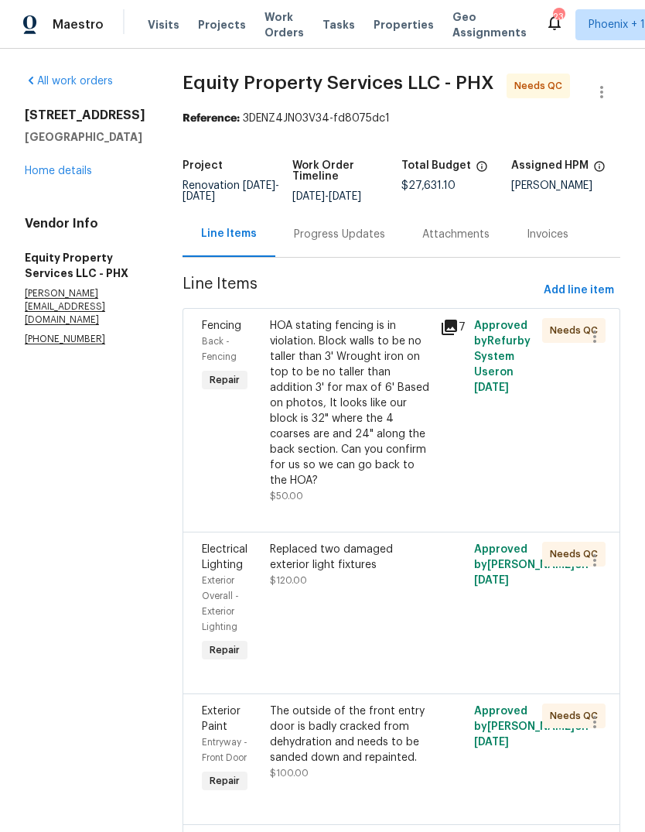
click at [322, 230] on div "Progress Updates" at bounding box center [339, 234] width 91 height 15
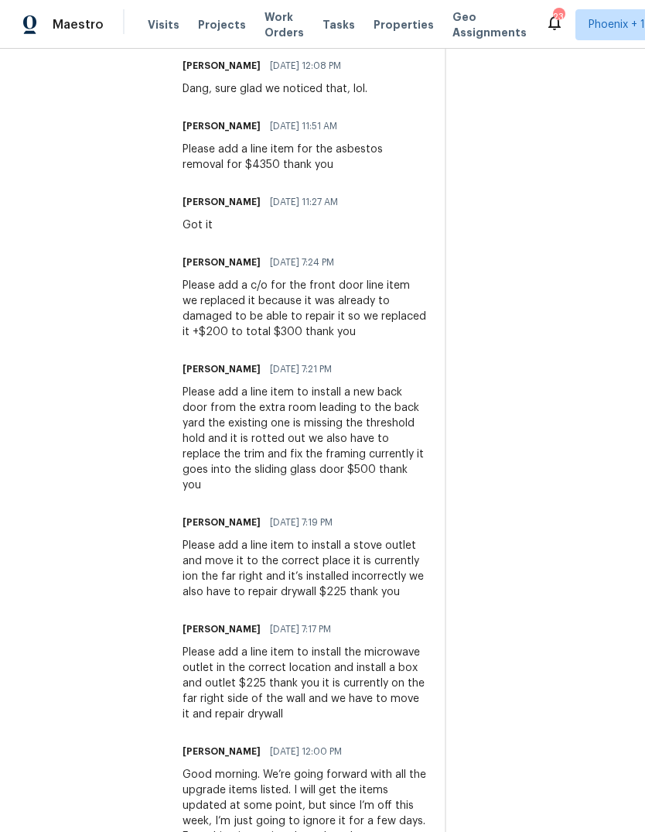
scroll to position [1072, 0]
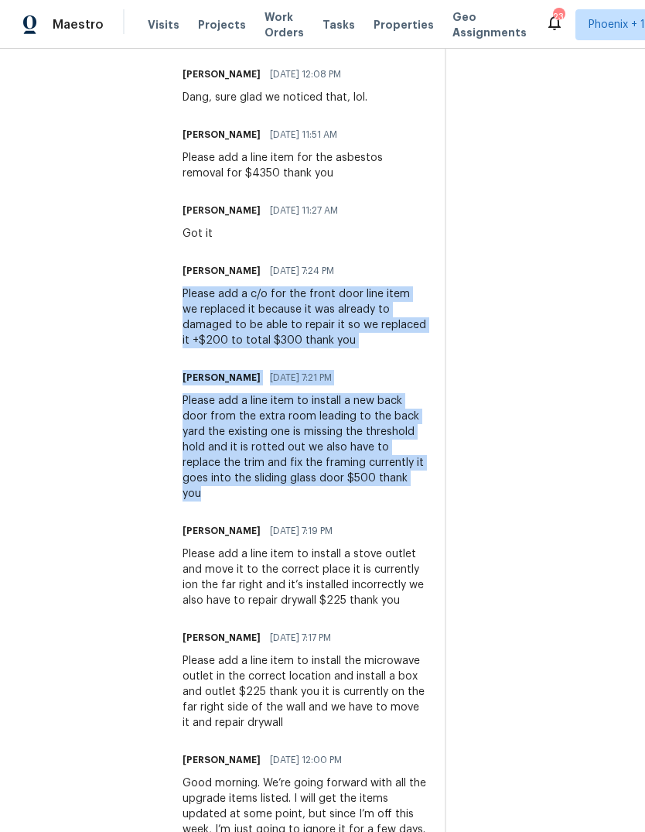
copy div "Please add a c/o for the front door line item we replaced it because it was alr…"
click at [366, 278] on div "Trade Partner Updates Charles Crouthamel 09/11/2025 8:54 PM Response Requested …" at bounding box center [305, 620] width 244 height 2310
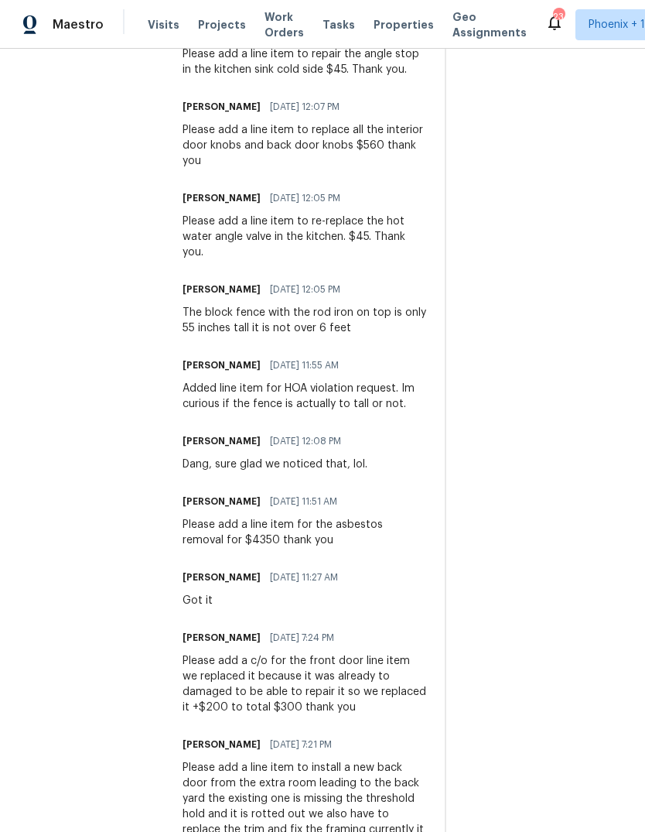
scroll to position [704, 0]
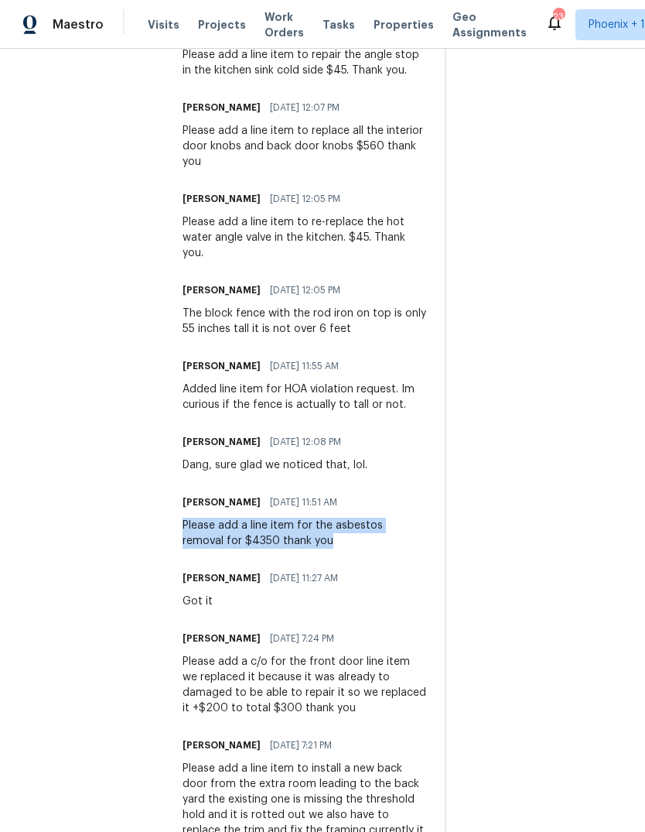
copy div "Please add a line item for the asbestos removal for $4350 thank you"
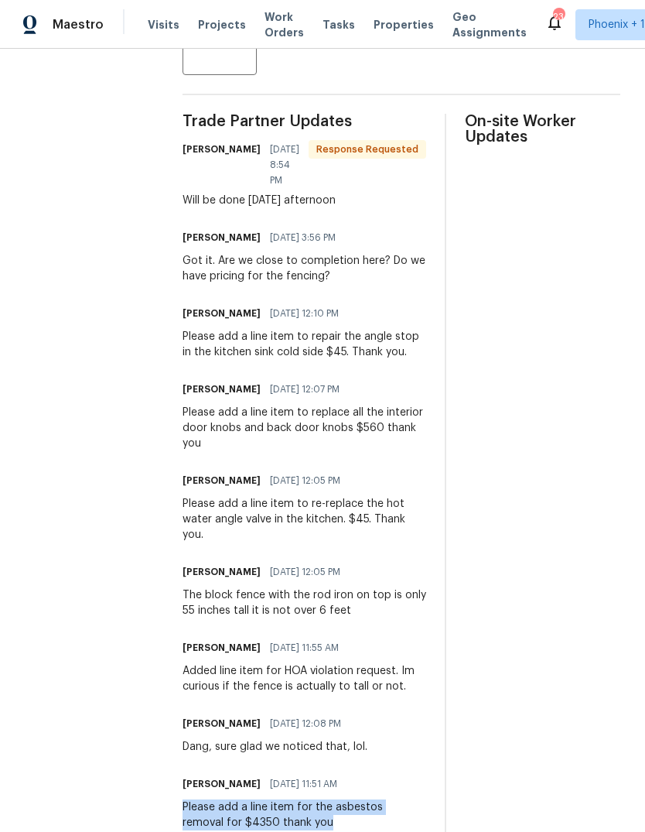
scroll to position [421, 0]
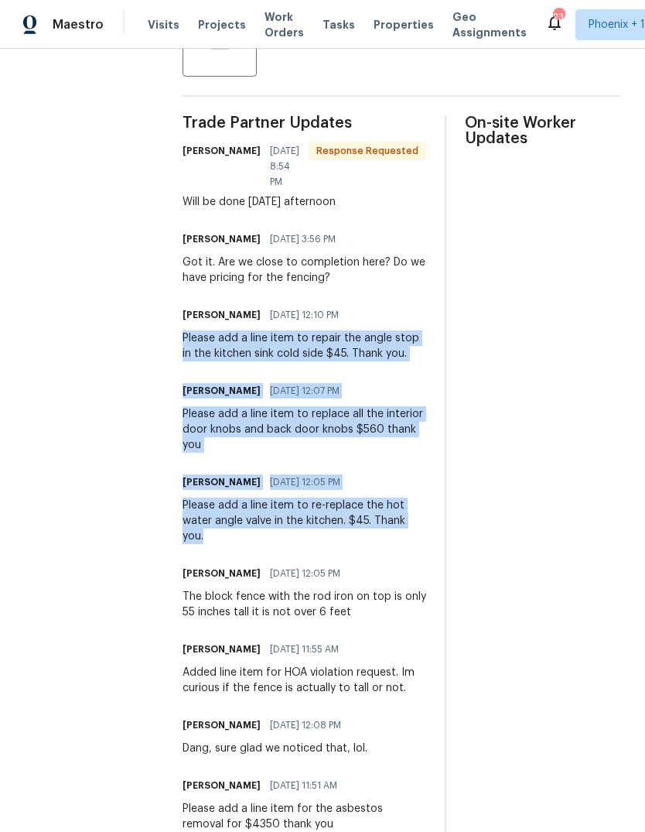
copy div "Please add a line item to repair the angle stop in the kitchen sink cold side $…"
click at [343, 544] on div "Please add a line item to re-replace the hot water angle valve in the kitchen. …" at bounding box center [305, 521] width 244 height 46
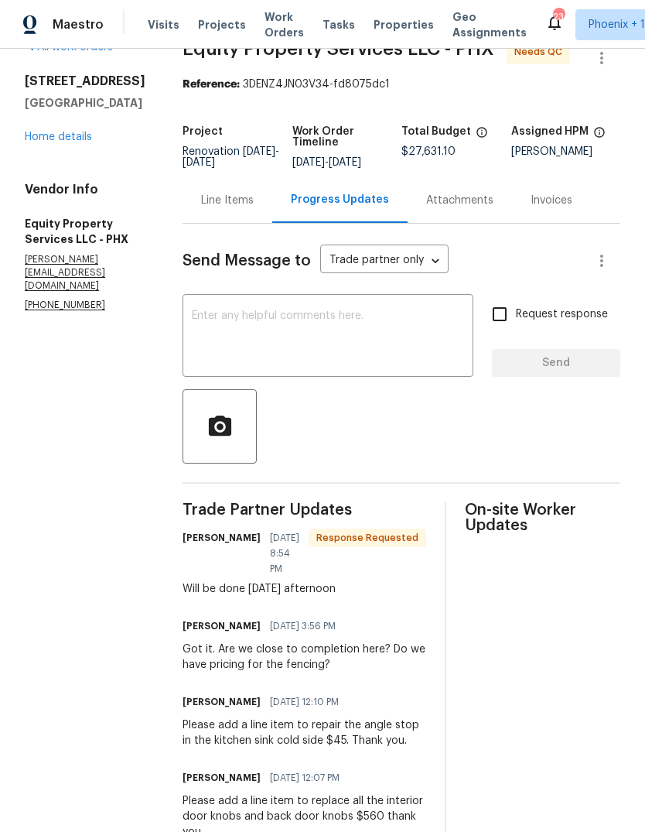
scroll to position [-27, 0]
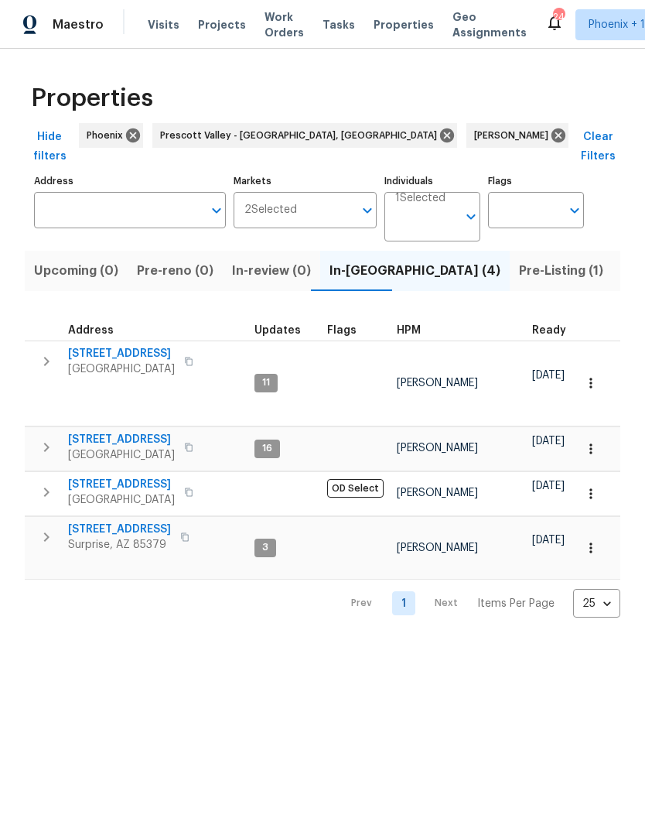
click at [65, 31] on span "Maestro" at bounding box center [78, 24] width 51 height 15
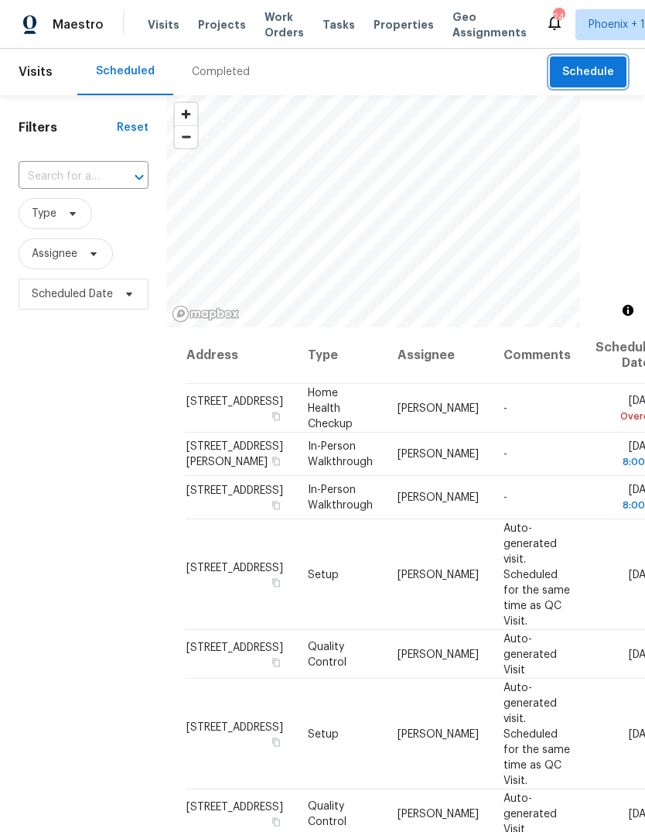
click at [595, 76] on span "Schedule" at bounding box center [589, 72] width 52 height 19
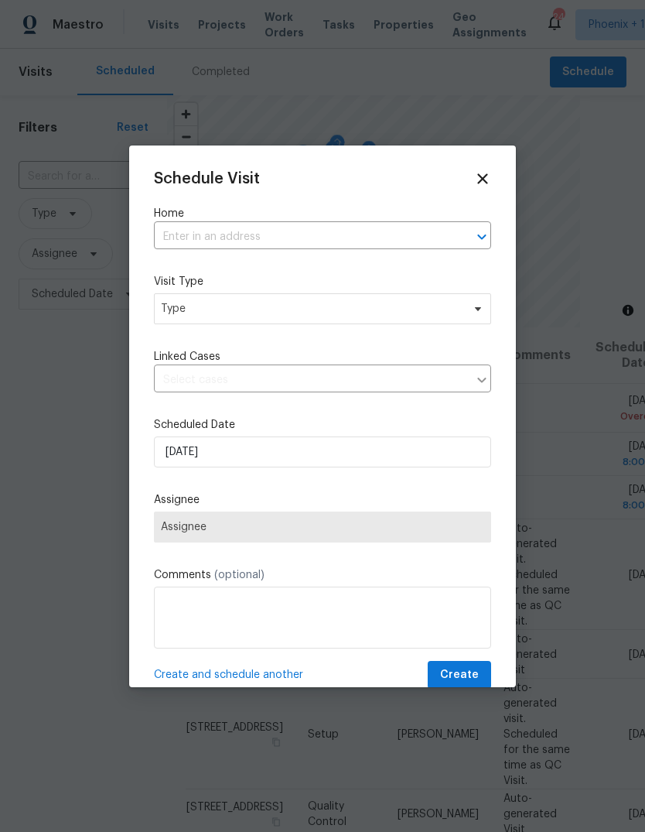
click at [204, 229] on input "text" at bounding box center [301, 237] width 294 height 24
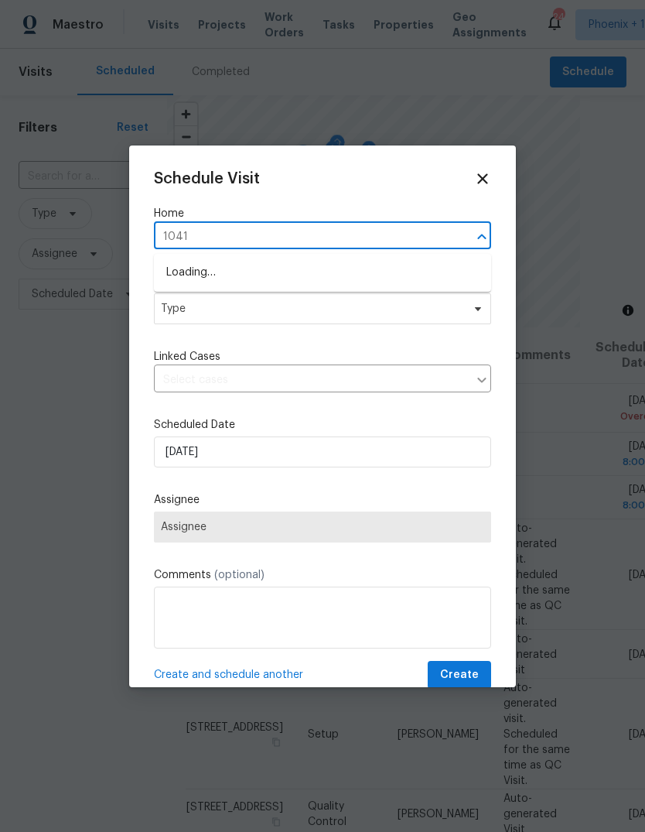
type input "10414"
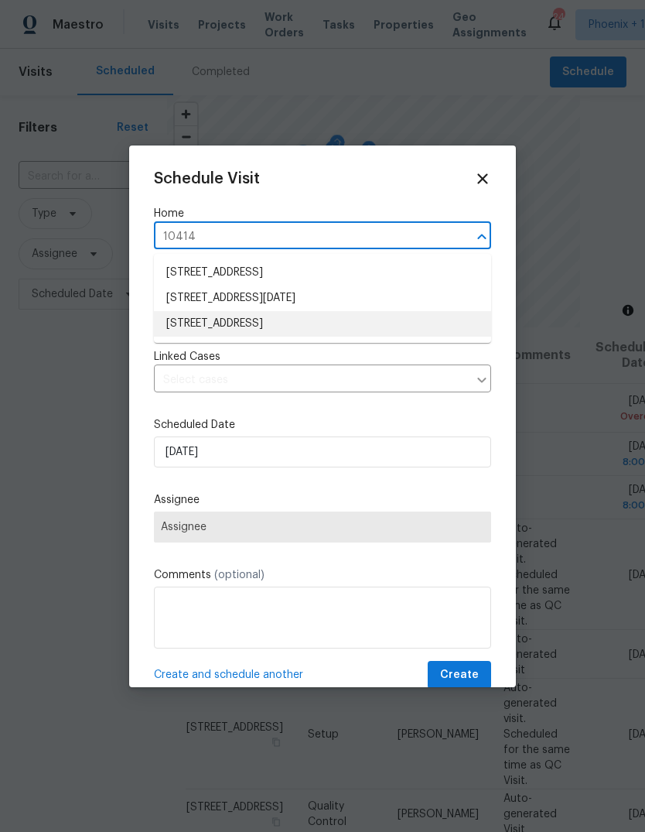
click at [299, 321] on li "10414 W Sun City Blvd, Sun City, AZ 85351" at bounding box center [322, 324] width 337 height 26
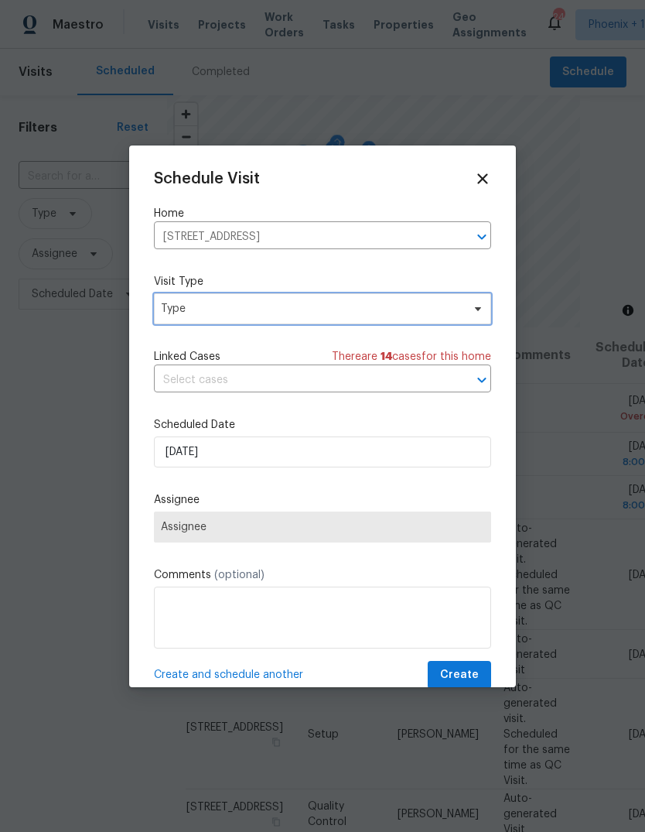
click at [262, 313] on span "Type" at bounding box center [311, 308] width 301 height 15
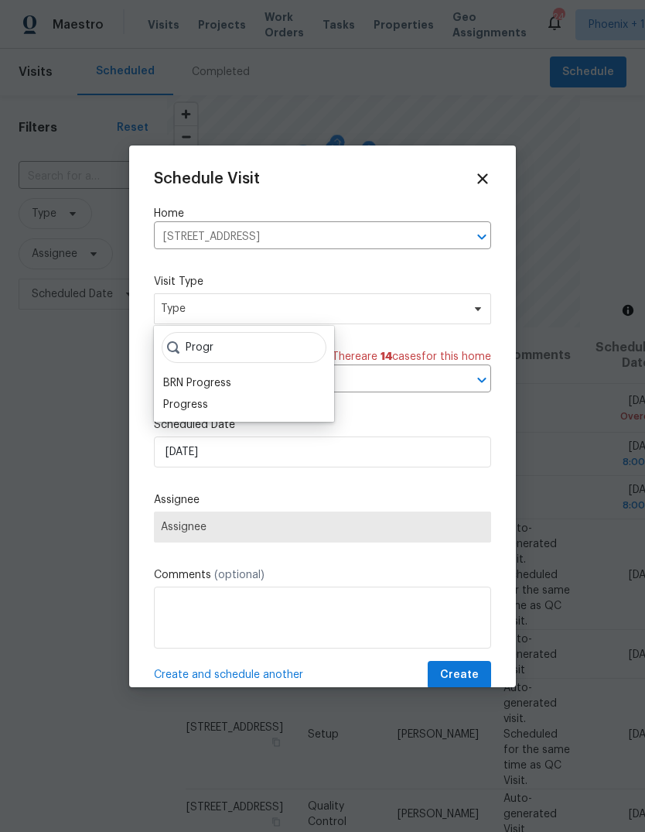
type input "Progr"
click at [205, 398] on div "Progress" at bounding box center [185, 404] width 45 height 15
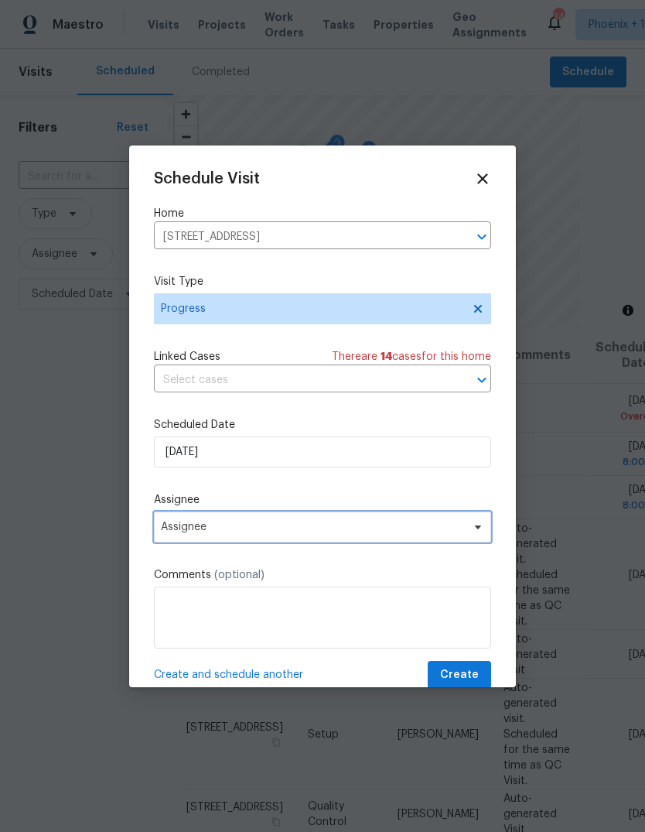
click at [256, 533] on span "Assignee" at bounding box center [312, 527] width 303 height 12
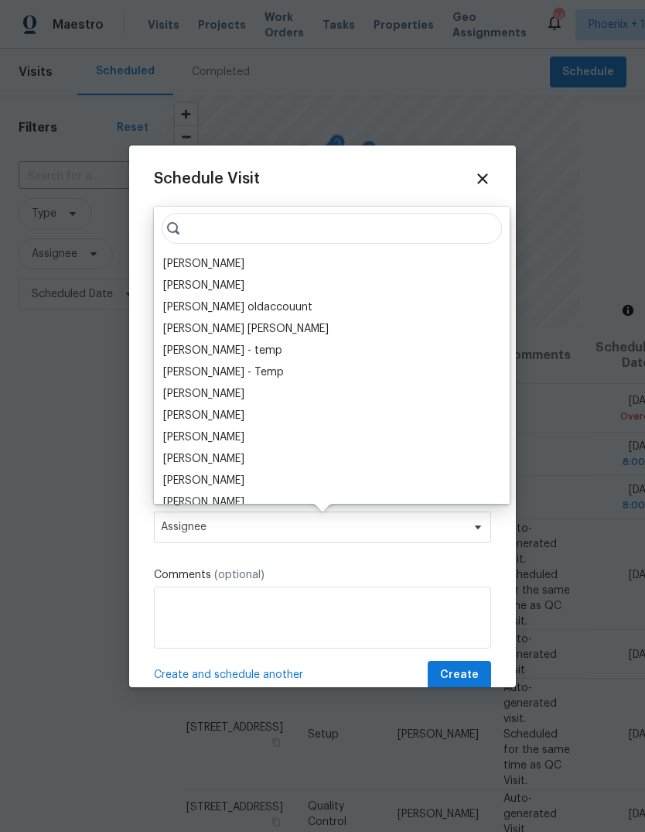
click at [193, 259] on div "[PERSON_NAME]" at bounding box center [203, 263] width 81 height 15
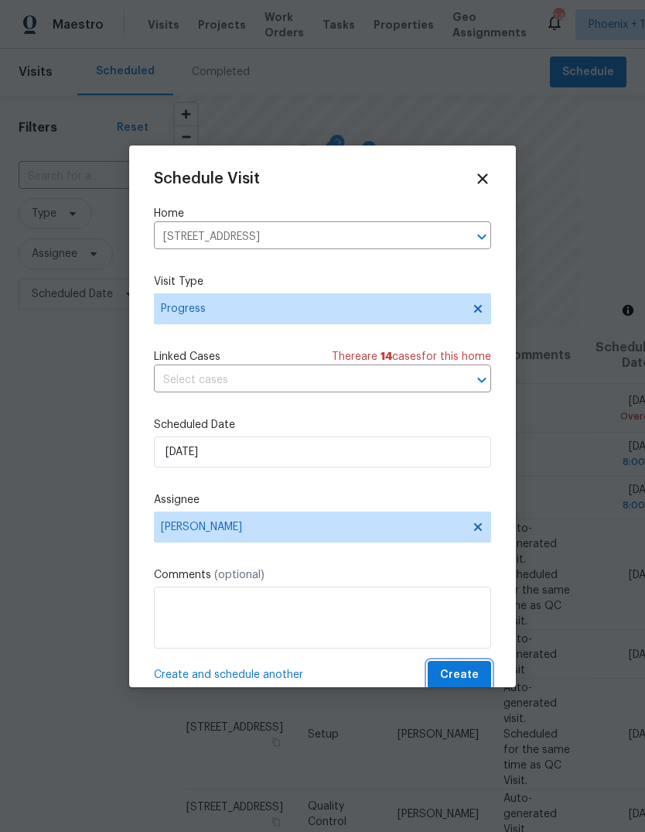
click at [468, 669] on span "Create" at bounding box center [459, 674] width 39 height 19
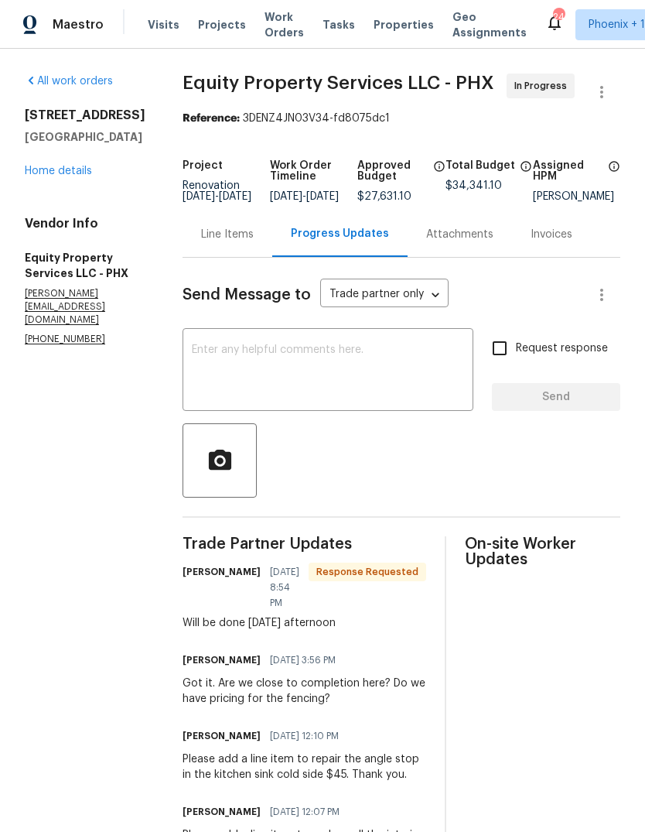
click at [190, 257] on div "Line Items" at bounding box center [228, 234] width 90 height 46
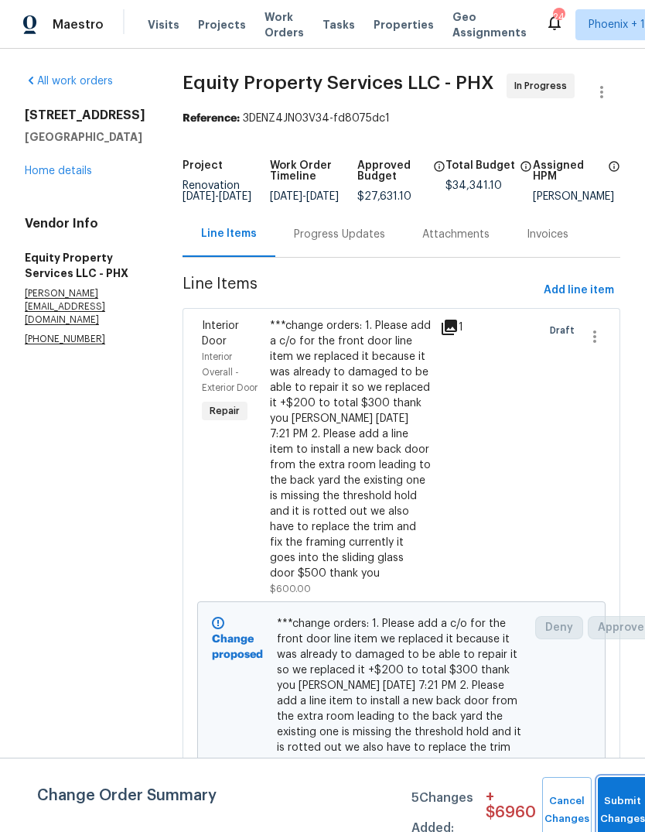
click at [619, 798] on button "Submit Changes" at bounding box center [623, 810] width 50 height 67
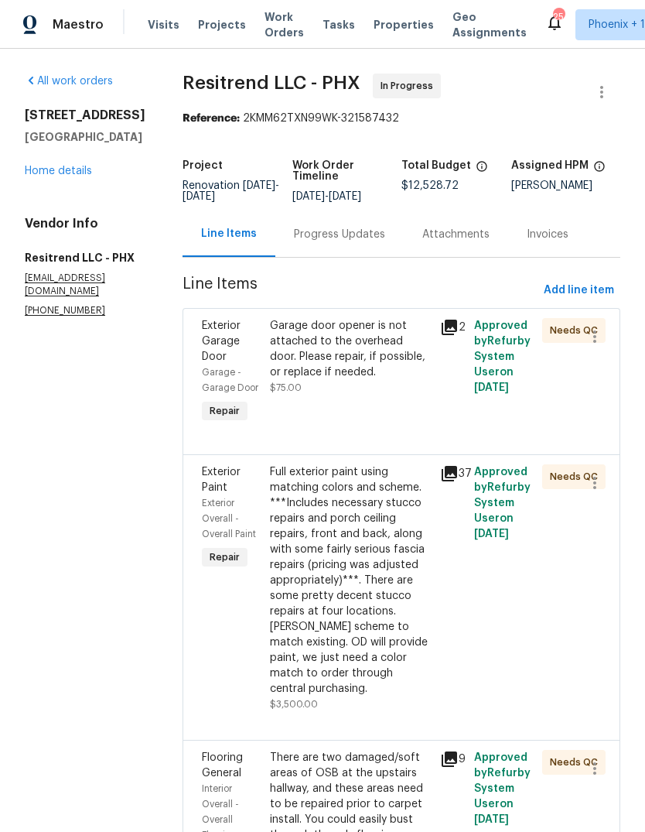
click at [341, 233] on div "Progress Updates" at bounding box center [339, 234] width 91 height 15
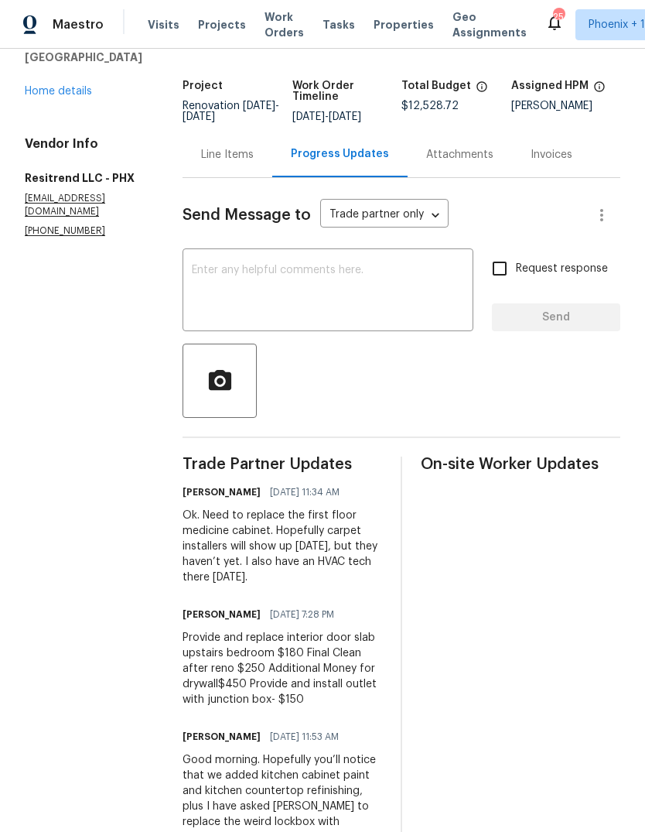
scroll to position [79, 0]
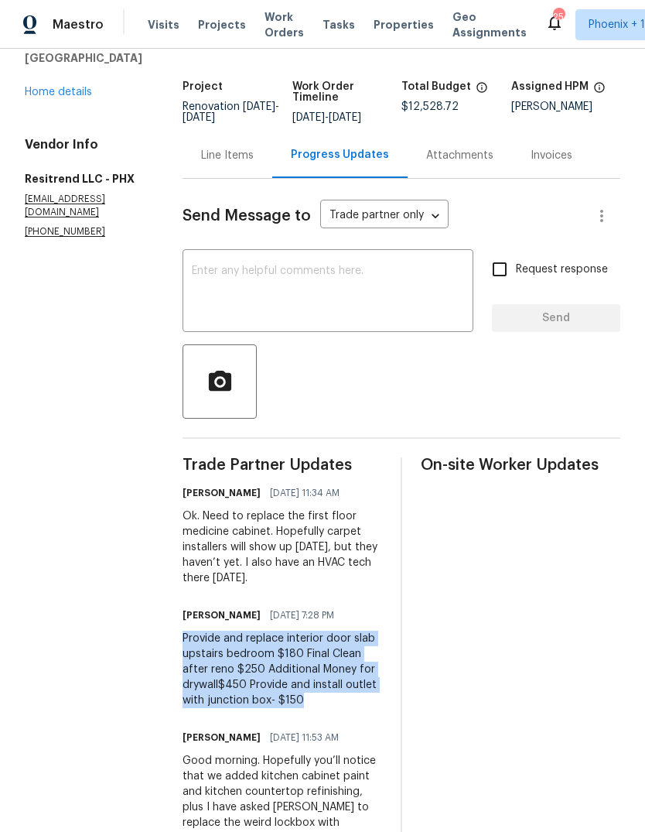
copy div "Provide and replace interior door slab upstairs bedroom $180 Final Clean after …"
click at [376, 532] on div "Trade Partner Updates [PERSON_NAME] [DATE] 11:34 AM Ok. Need to replace the fir…" at bounding box center [283, 668] width 200 height 422
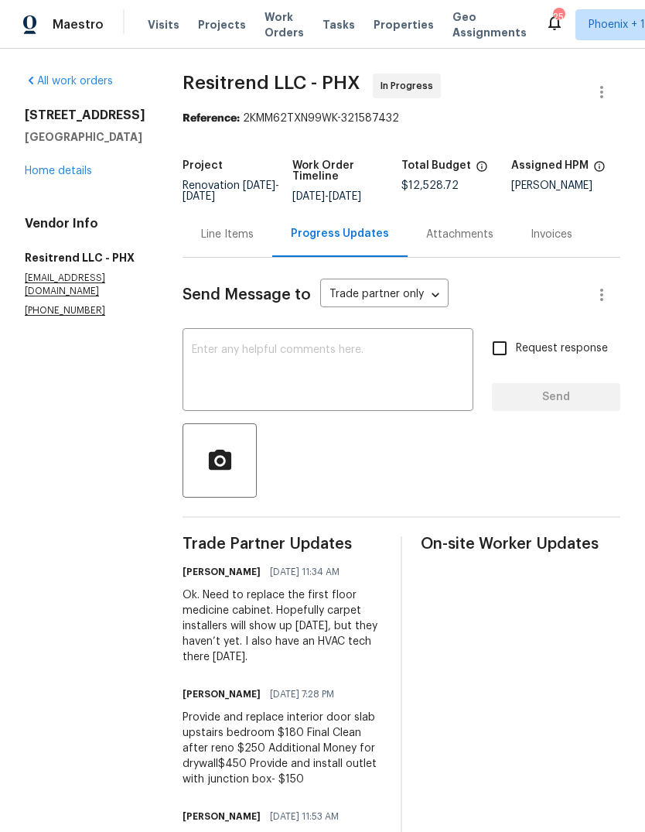
scroll to position [0, 0]
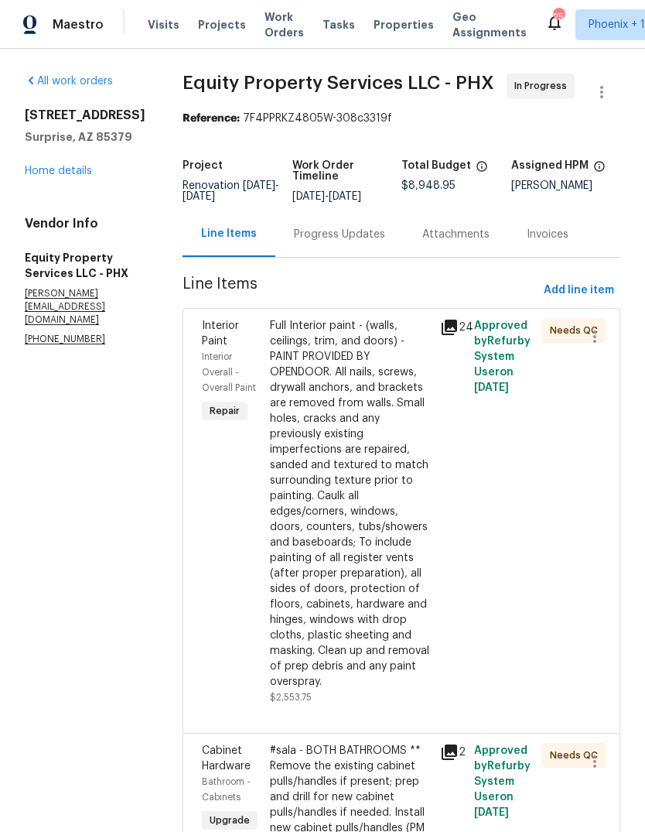
click at [326, 232] on div "Progress Updates" at bounding box center [339, 234] width 91 height 15
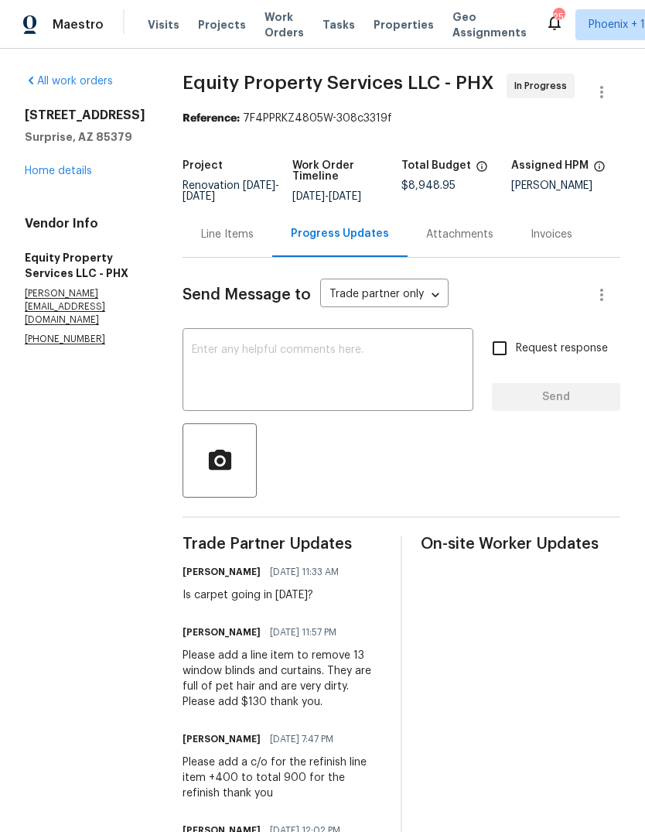
click at [299, 515] on div "Send Message to Trade partner only Trade partner only ​ x ​ Request response Se…" at bounding box center [402, 600] width 438 height 684
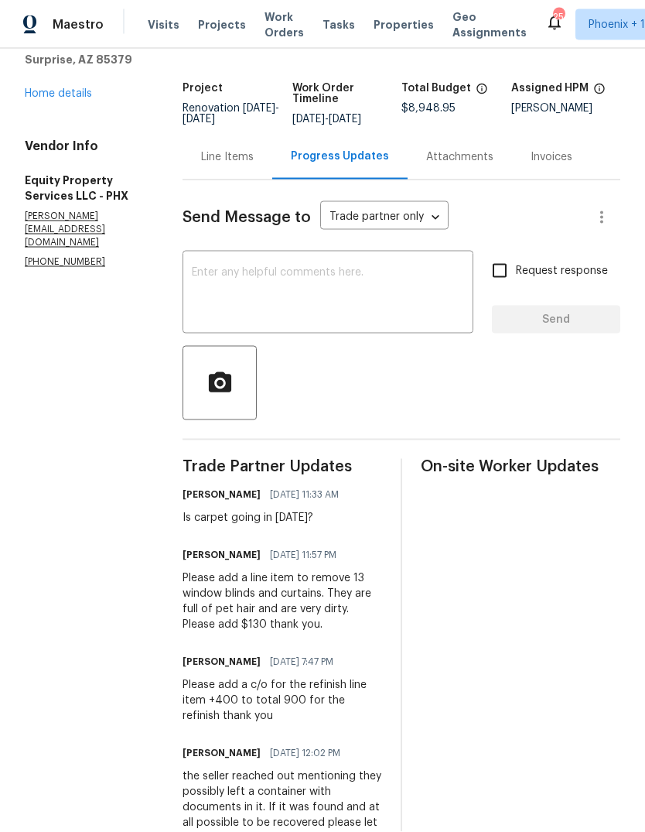
scroll to position [58, 0]
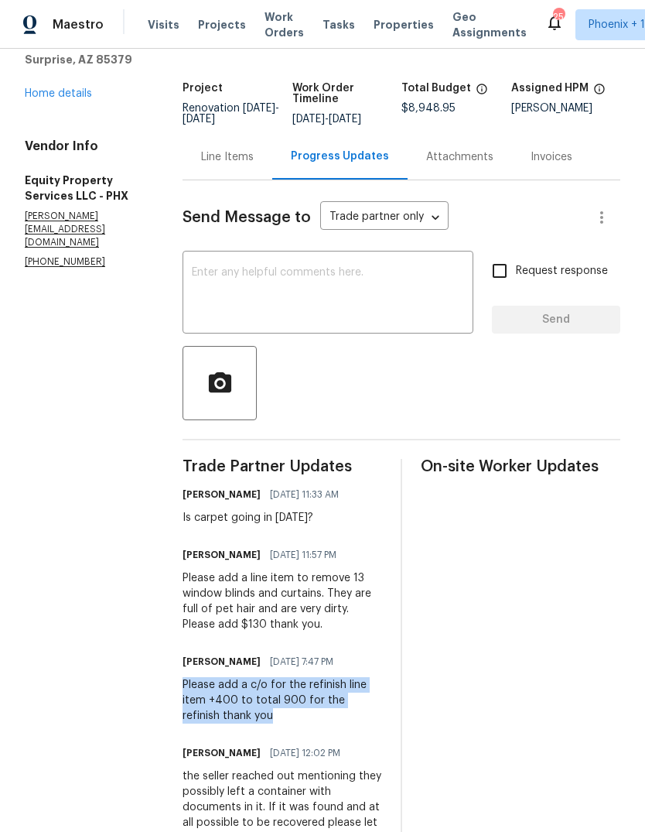
copy div "Please add a c/o for the refinish line item +400 to total 900 for the refinish …"
click at [224, 134] on div "Line Items" at bounding box center [228, 157] width 90 height 46
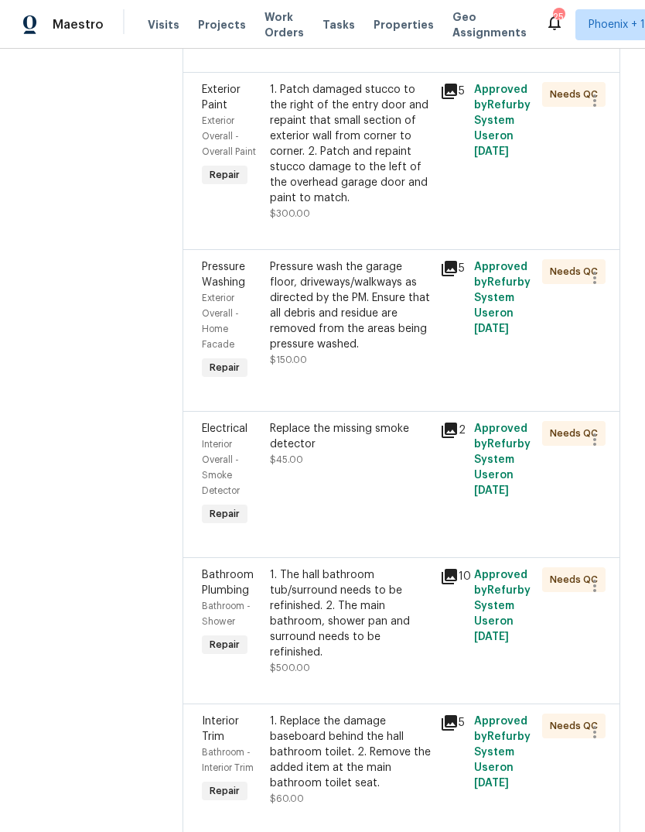
scroll to position [1496, 0]
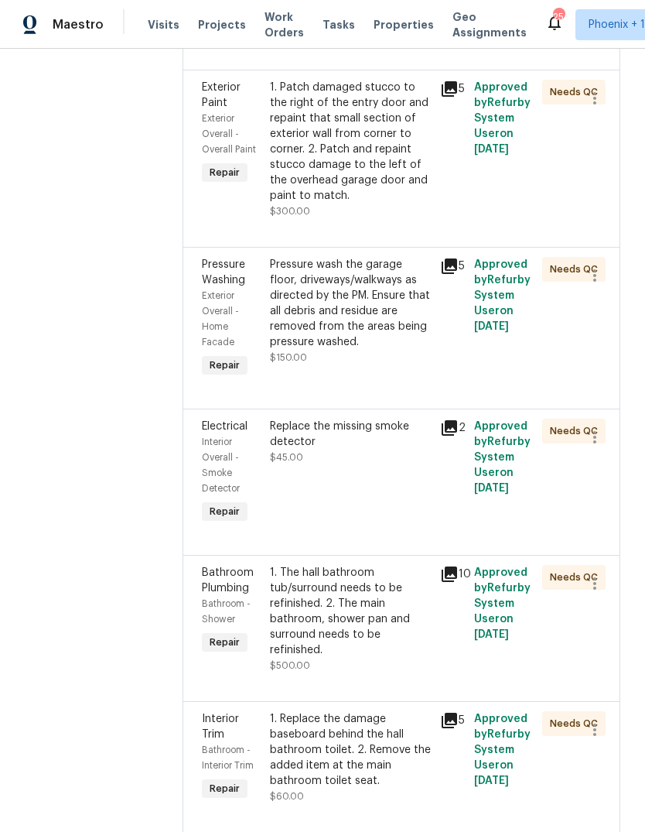
click at [336, 565] on div "1. The hall bathroom tub/surround needs to be refinished. 2. The main bathroom,…" at bounding box center [350, 611] width 161 height 93
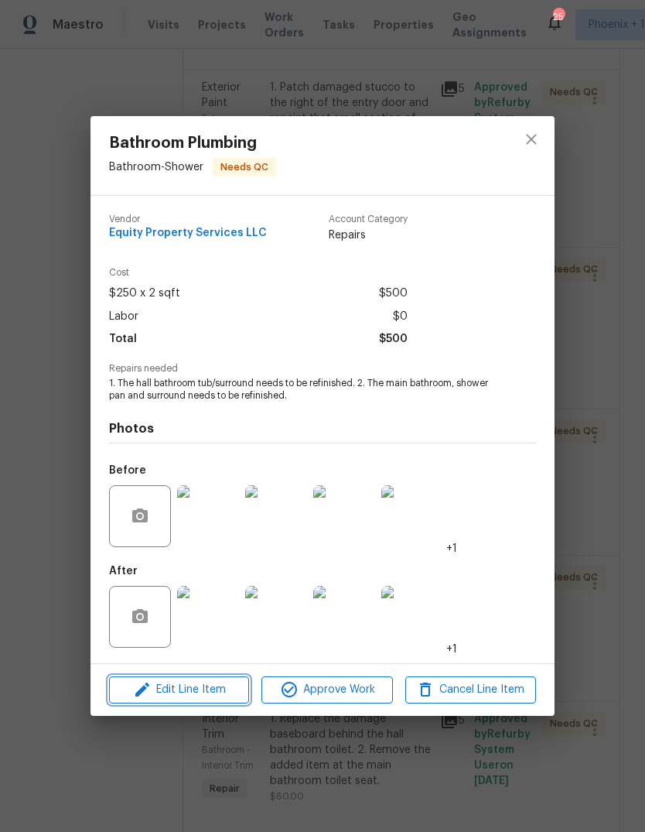
click at [220, 690] on span "Edit Line Item" at bounding box center [179, 689] width 131 height 19
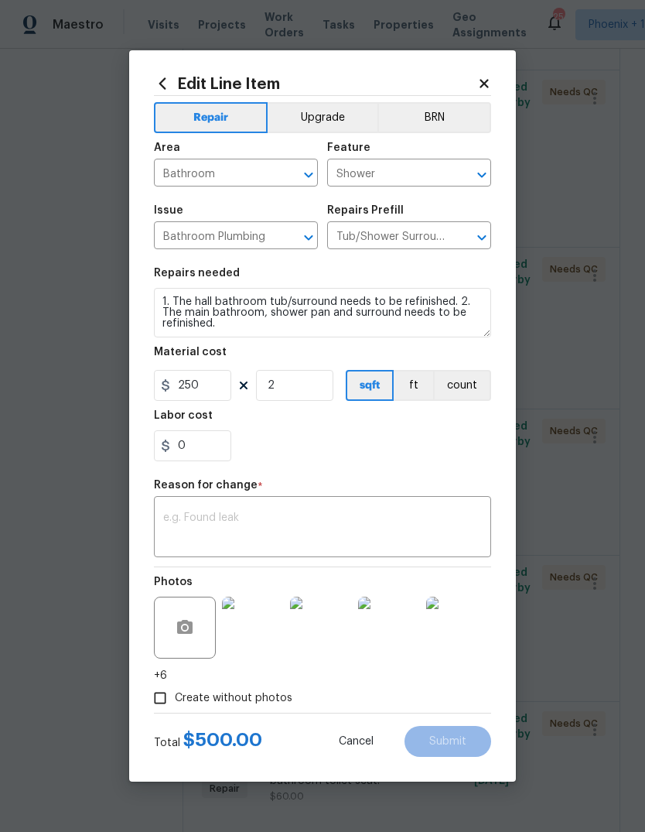
click at [275, 525] on textarea at bounding box center [322, 528] width 319 height 32
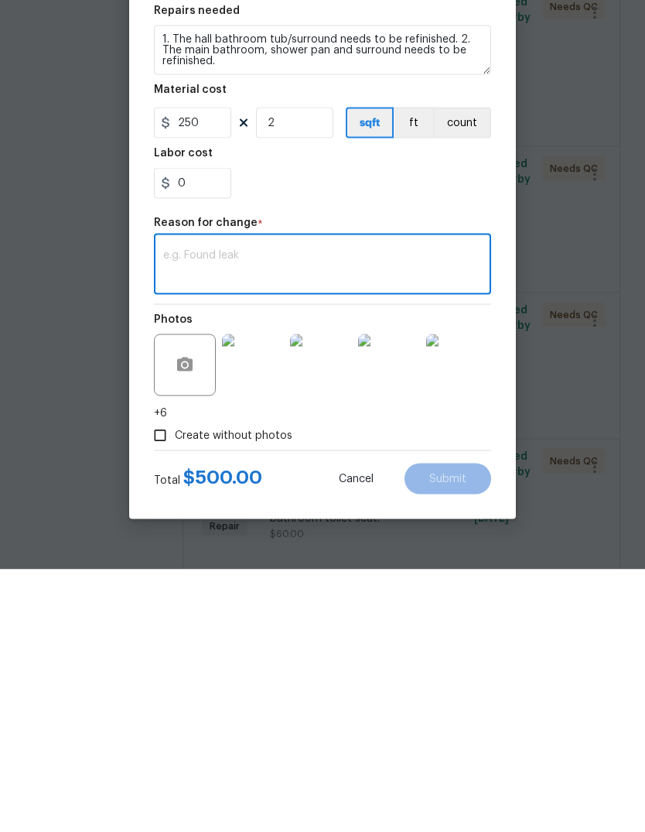
click at [221, 512] on textarea at bounding box center [322, 528] width 319 height 32
paste textarea "Please add a c/o for the refinish line item +400 to total 900 for the refinish …"
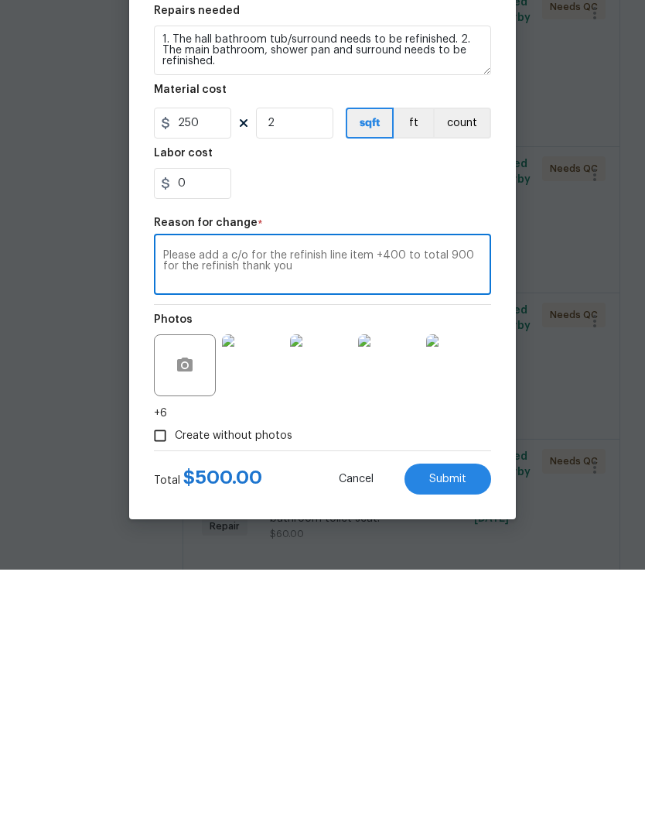
type textarea "Please add a c/o for the refinish line item +400 to total 900 for the refinish …"
click at [318, 370] on input "2" at bounding box center [294, 385] width 77 height 31
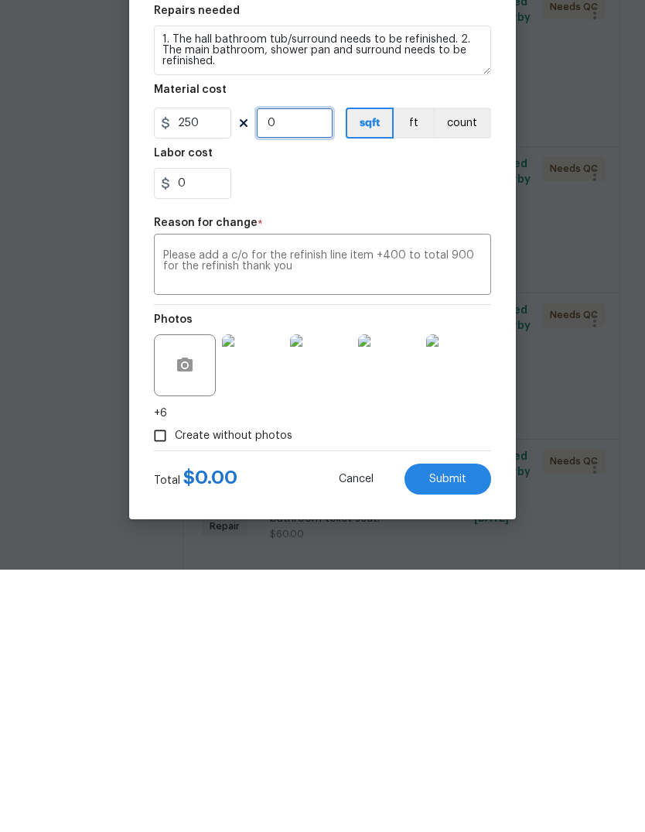
type input "1"
click at [222, 370] on input "250" at bounding box center [192, 385] width 77 height 31
type input "900"
click at [453, 430] on div "0" at bounding box center [322, 445] width 337 height 31
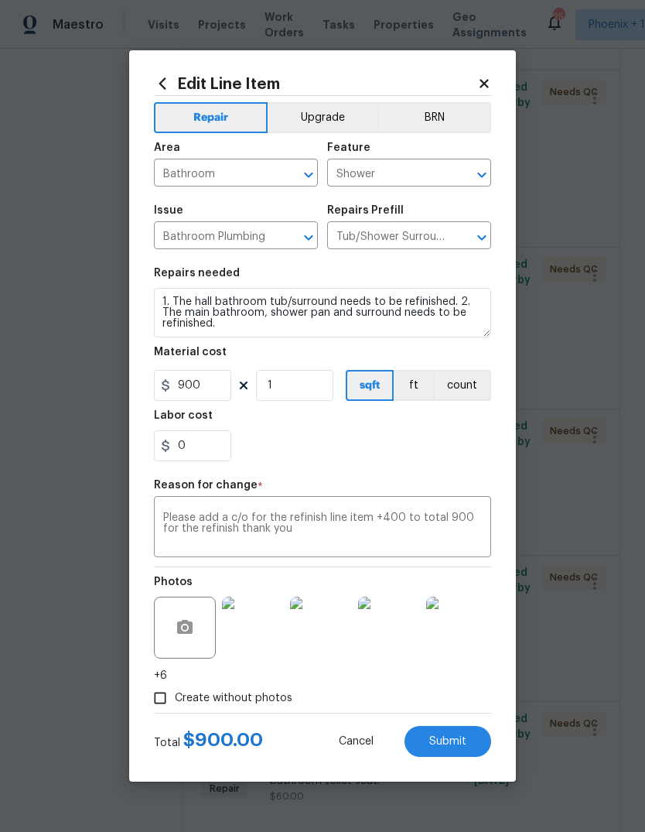
click at [459, 740] on span "Submit" at bounding box center [447, 742] width 37 height 12
type input "2"
type input "250"
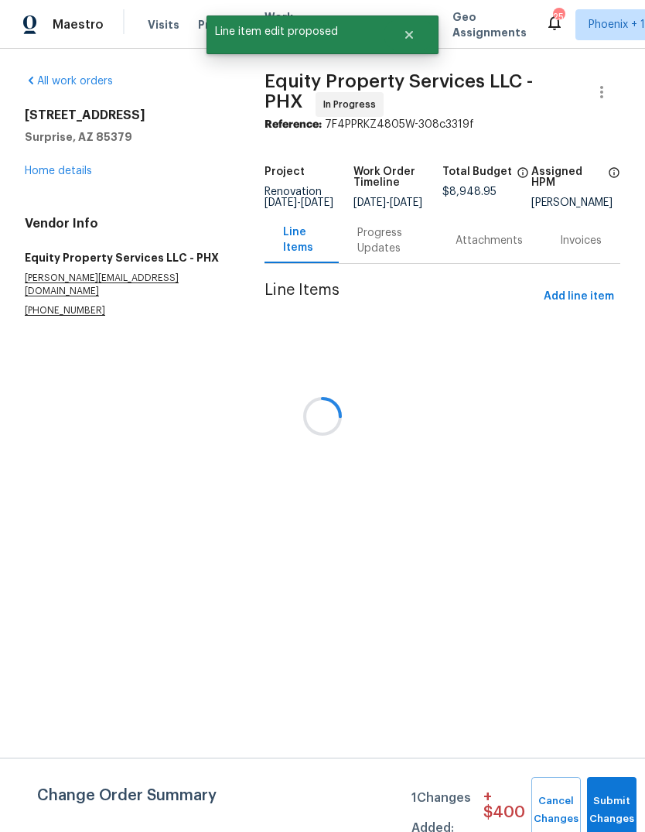
scroll to position [0, 0]
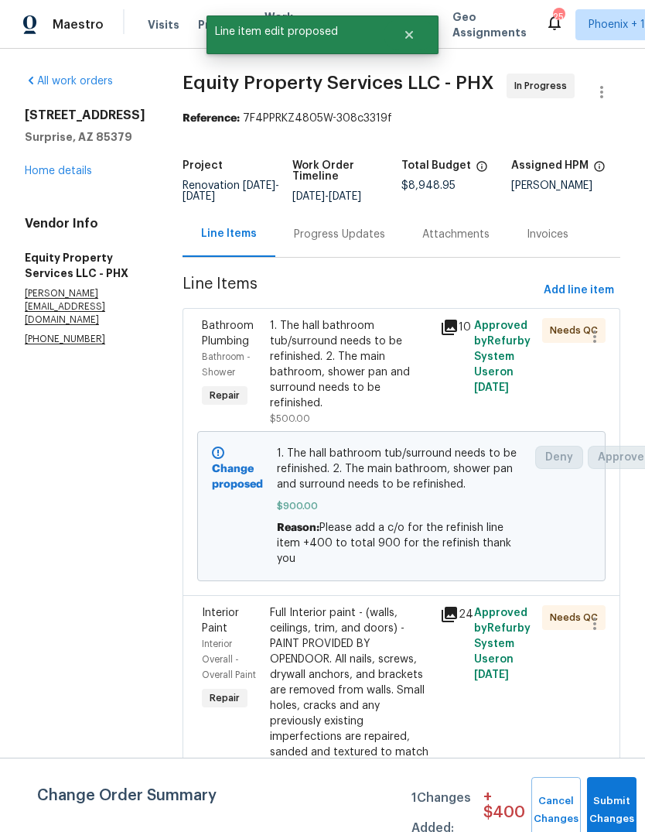
click at [299, 239] on div "Progress Updates" at bounding box center [339, 234] width 91 height 15
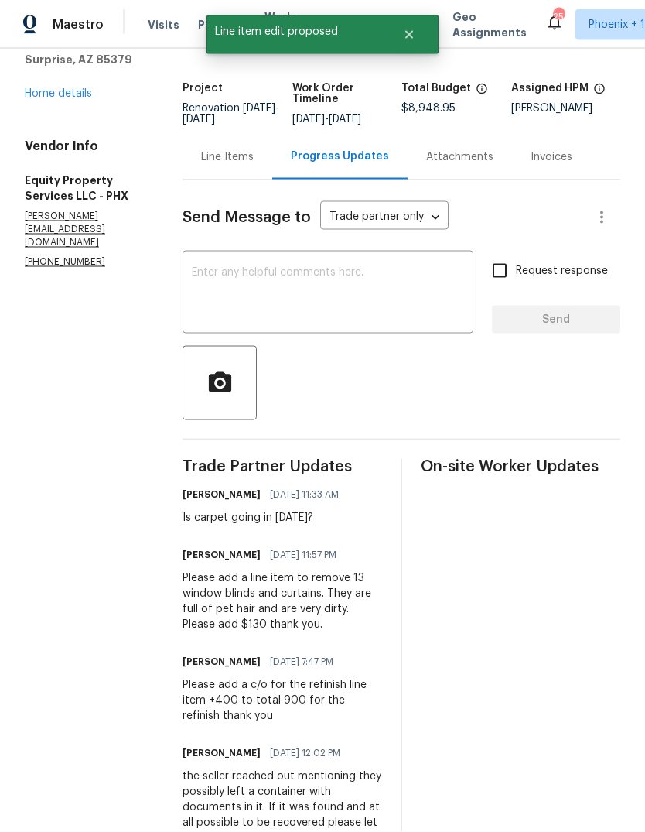
scroll to position [27, 0]
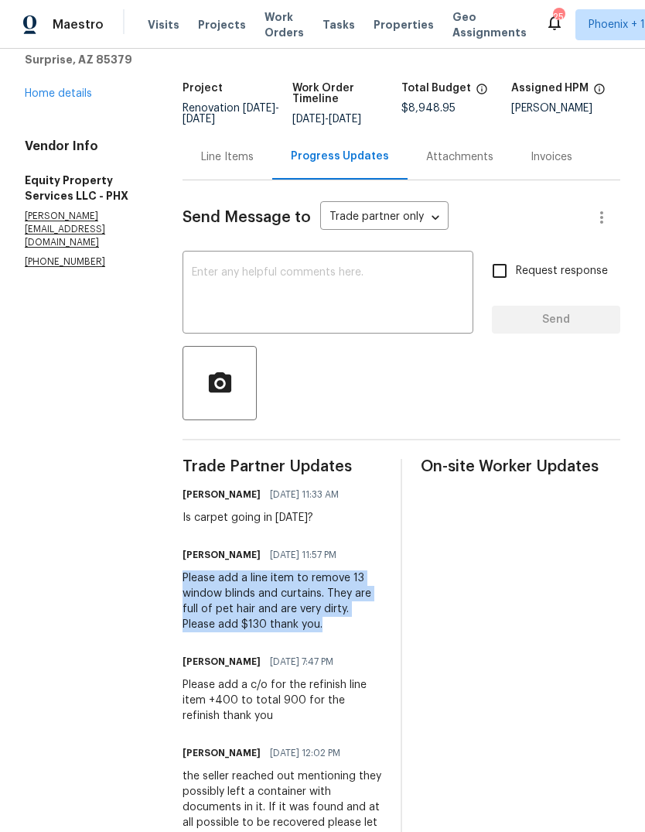
copy div "Please add a line item to remove 13 window blinds and curtains. They are full o…"
click at [352, 610] on div "Trade Partner Updates [PERSON_NAME] [DATE] 11:33 AM Is carpet going in [DATE]? …" at bounding box center [283, 661] width 200 height 405
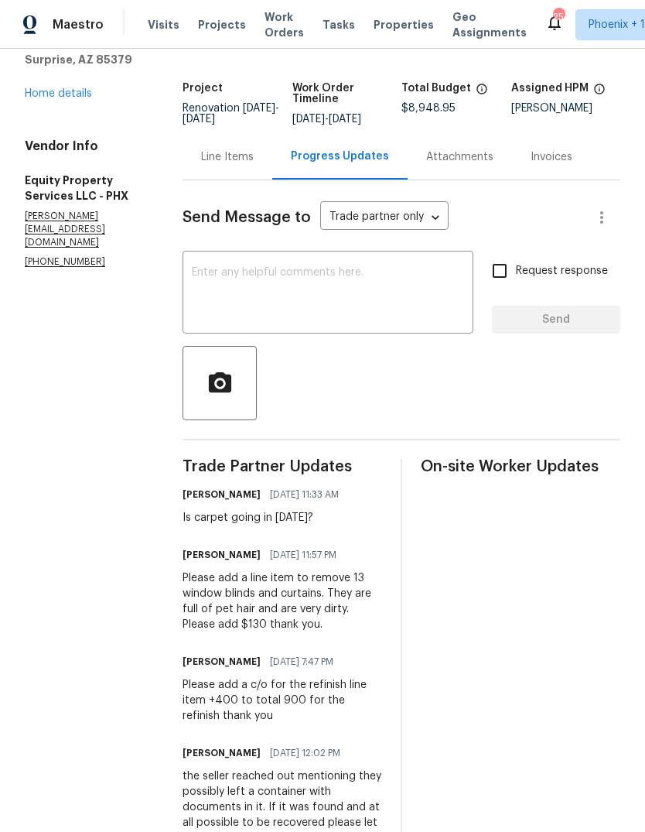
click at [216, 134] on div "Line Items" at bounding box center [228, 157] width 90 height 46
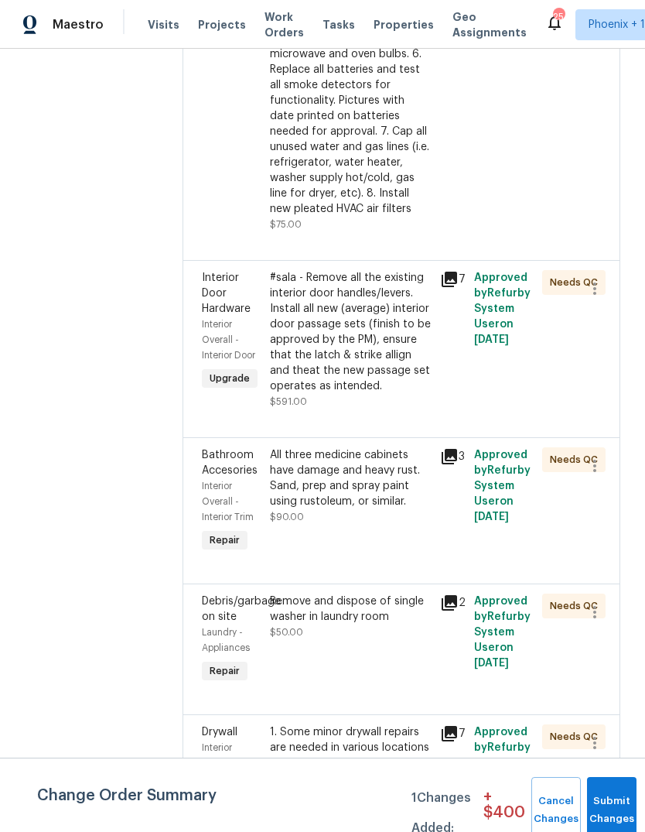
scroll to position [2771, 0]
click at [335, 725] on div "1. Some minor drywall repairs are needed in various locations prior painting, i…" at bounding box center [350, 794] width 161 height 139
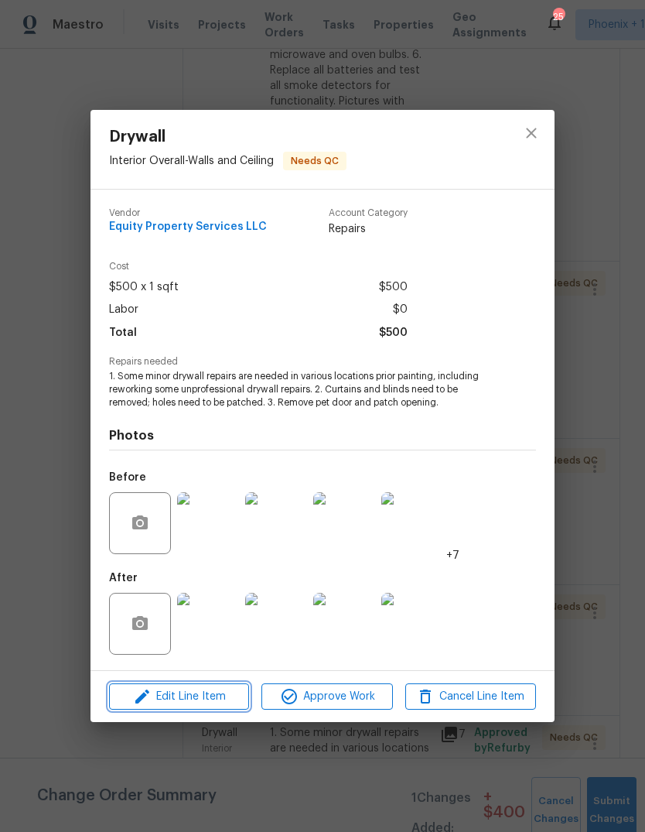
click at [221, 704] on span "Edit Line Item" at bounding box center [179, 696] width 131 height 19
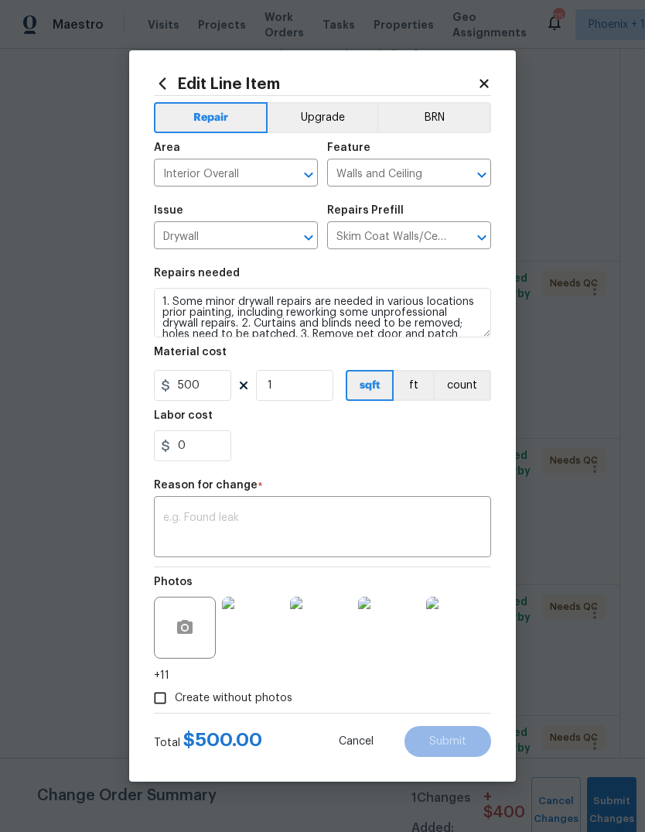
click at [251, 526] on textarea at bounding box center [322, 528] width 319 height 32
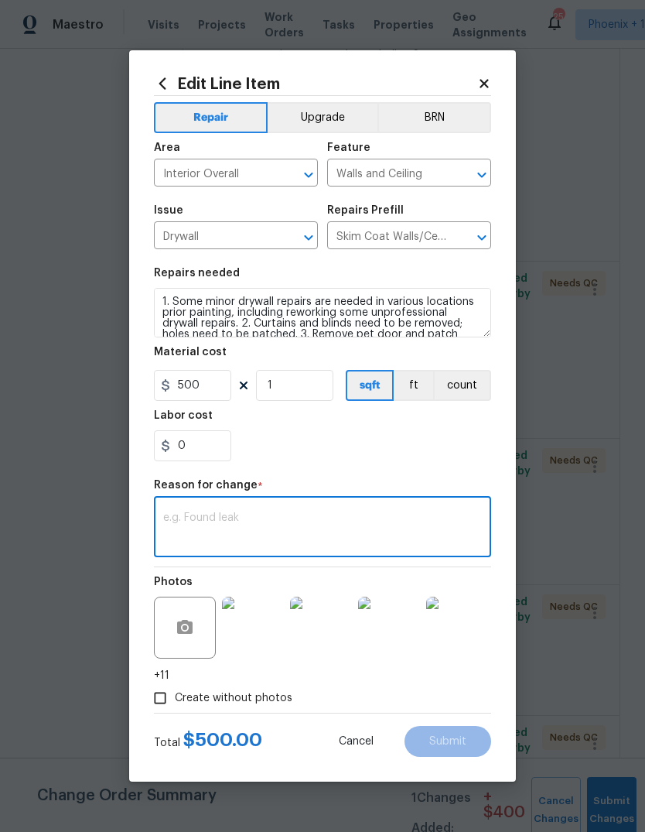
scroll to position [26, 0]
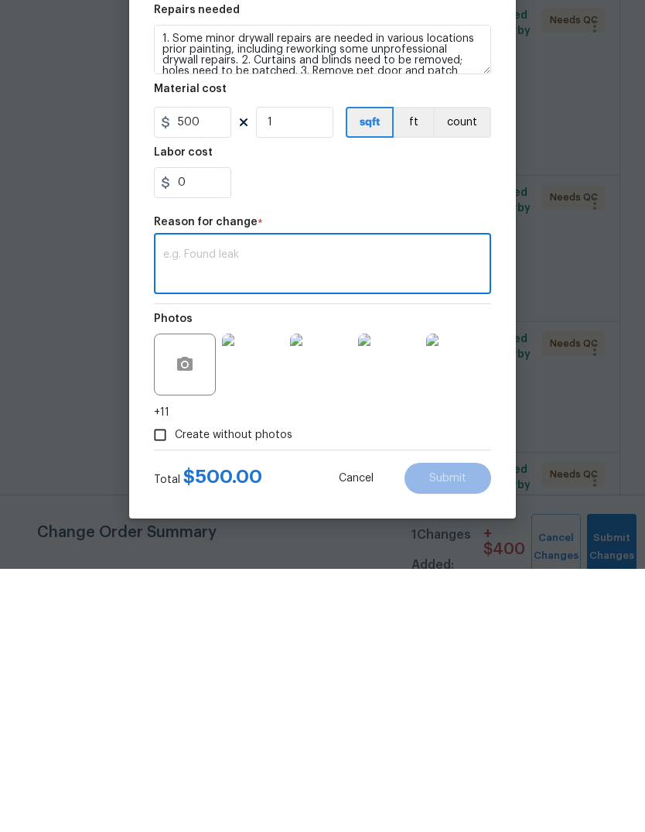
click at [205, 512] on textarea at bounding box center [322, 528] width 319 height 32
paste textarea "Please add a line item to remove 13 window blinds and curtains. They are full o…"
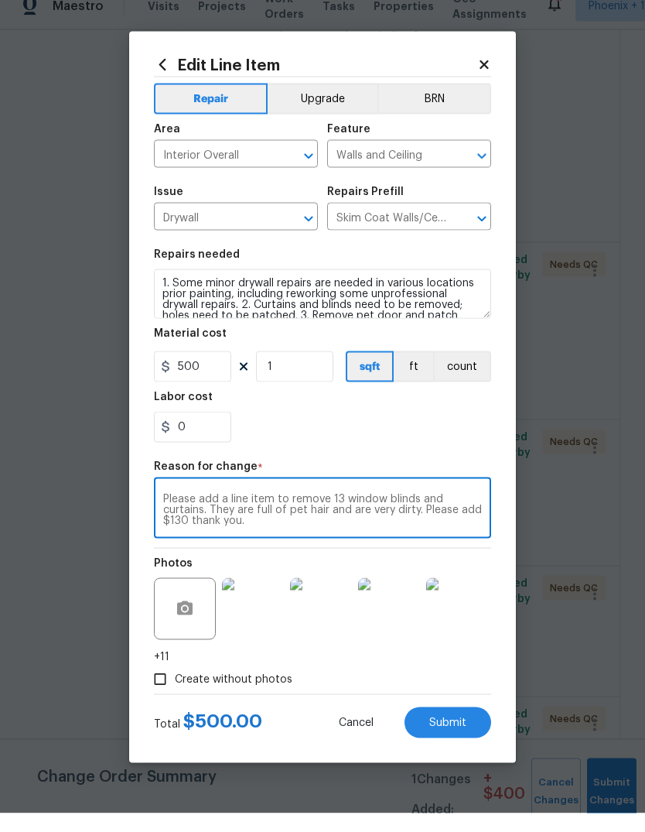
type textarea "Please add a line item to remove 13 window blinds and curtains. They are full o…"
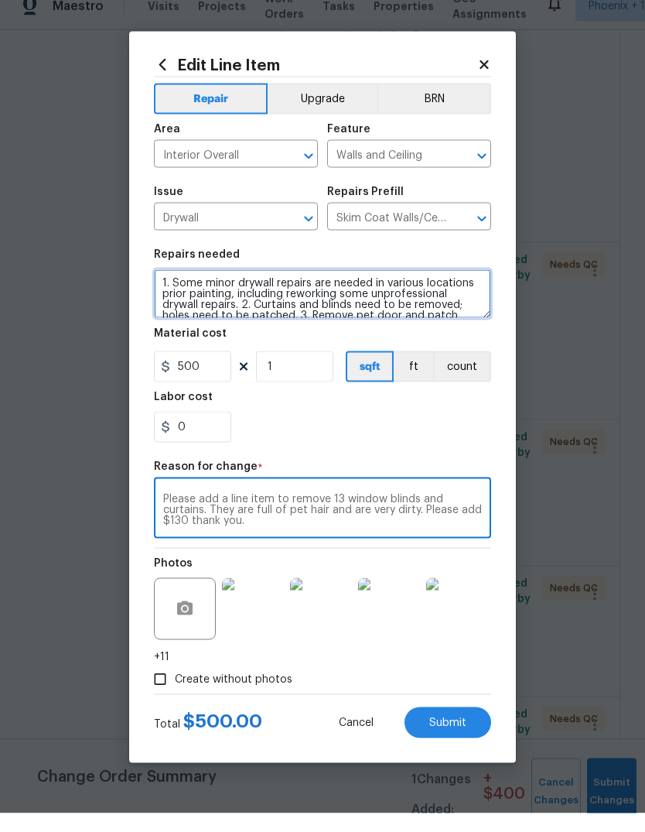
click at [169, 288] on textarea "1. Some minor drywall repairs are needed in various locations prior painting, i…" at bounding box center [322, 313] width 337 height 50
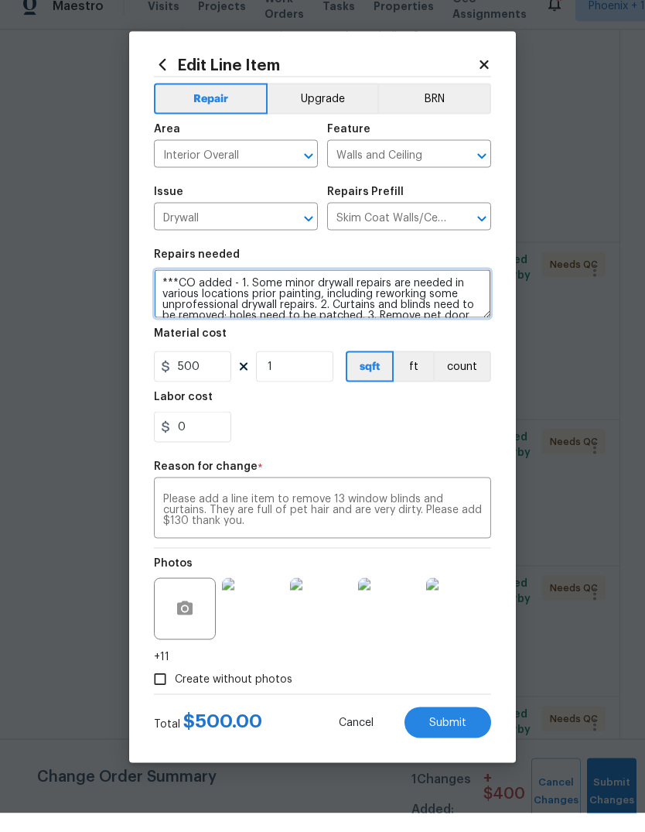
click at [238, 288] on textarea "***CO added - 1. Some minor drywall repairs are needed in various locations pri…" at bounding box center [322, 313] width 337 height 50
click at [242, 288] on textarea "***CO added - 1. Some minor drywall repairs are needed in various locations pri…" at bounding box center [322, 313] width 337 height 50
click at [235, 288] on textarea "***CO added - 1. Some minor drywall repairs are needed in various locations pri…" at bounding box center [322, 313] width 337 height 50
click at [240, 288] on textarea "***CO added - 1. Some minor drywall repairs are needed in various locations pri…" at bounding box center [322, 313] width 337 height 50
paste textarea "Please add a line item to remove 13 window blinds and curtains. They are full o…"
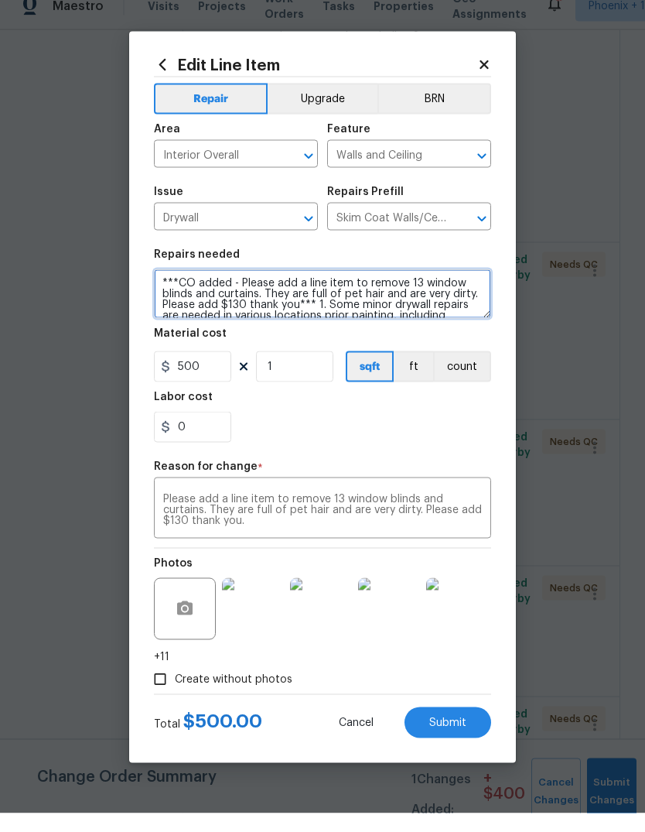
type textarea "***CO added - Please add a line item to remove 13 window blinds and curtains. T…"
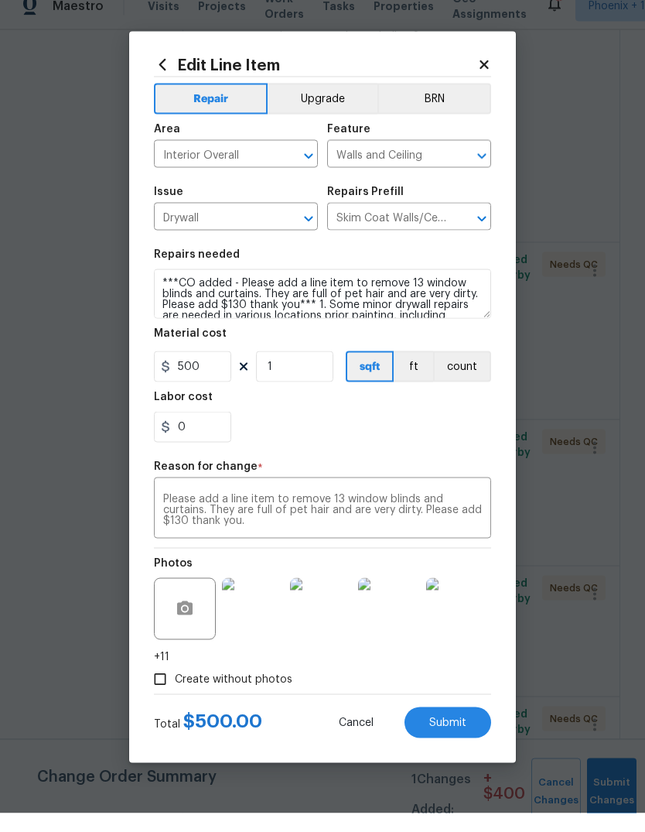
click at [435, 433] on div "0" at bounding box center [322, 445] width 337 height 31
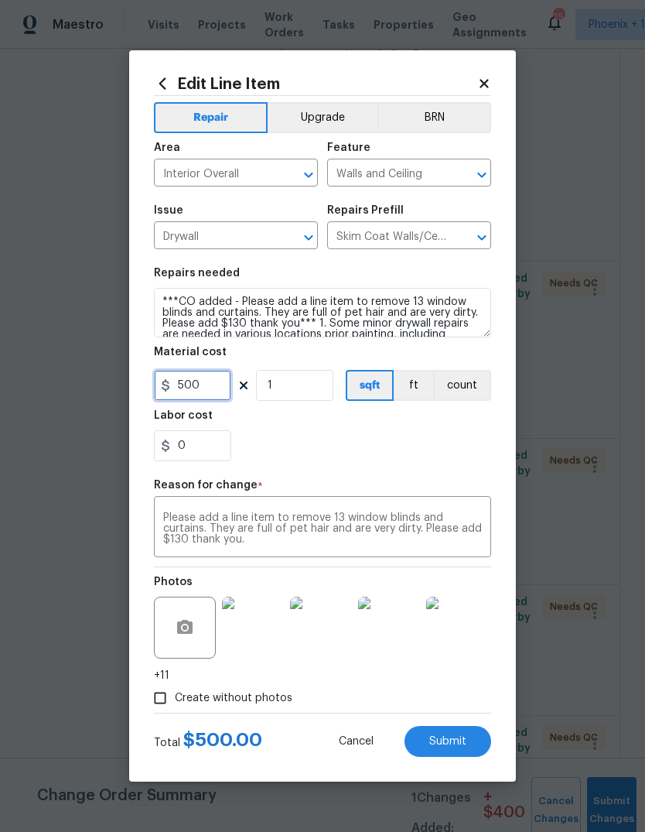
click at [214, 386] on input "500" at bounding box center [192, 385] width 77 height 31
type input "630"
click at [420, 452] on div "0" at bounding box center [322, 445] width 337 height 31
click at [458, 740] on span "Submit" at bounding box center [447, 742] width 37 height 12
type textarea "1. Some minor drywall repairs are needed in various locations prior painting, i…"
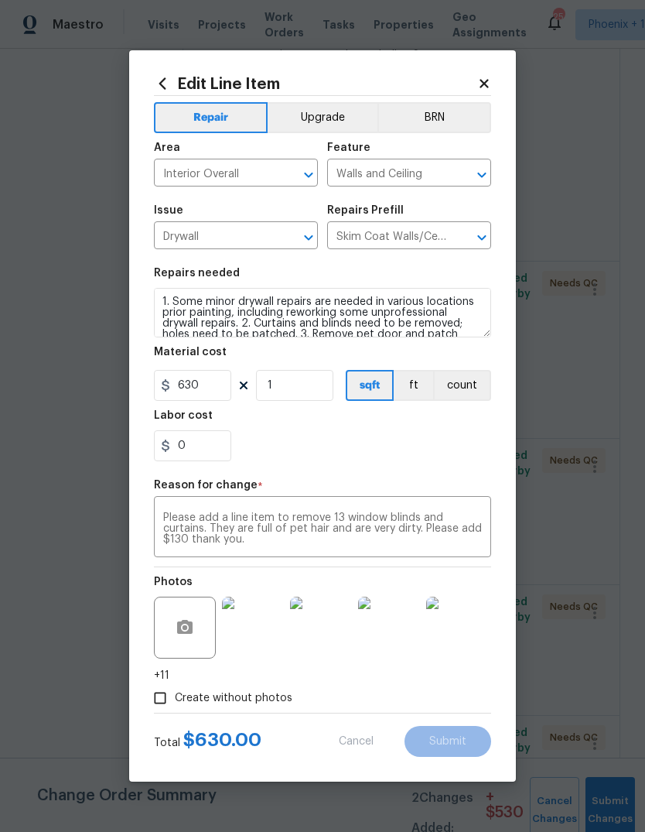
type input "500"
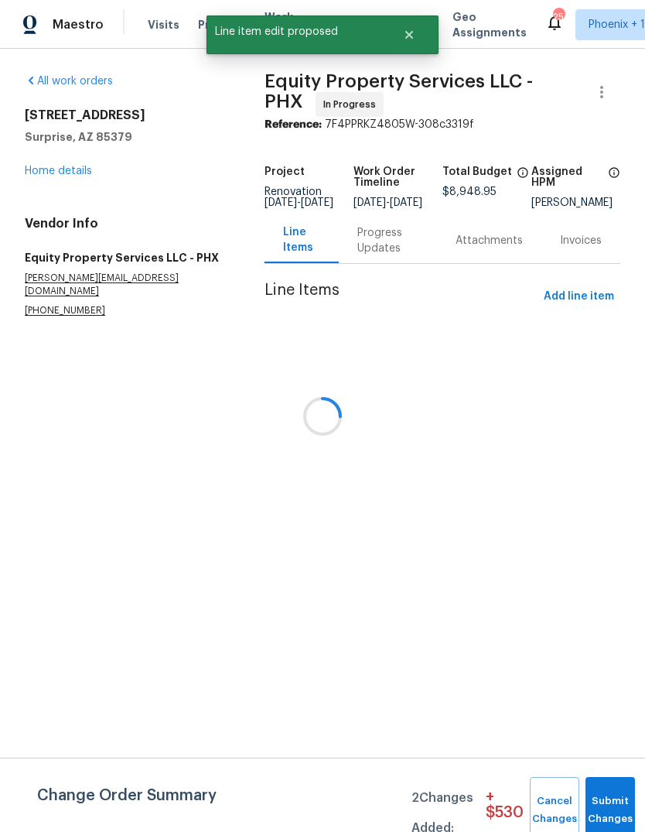
scroll to position [0, 0]
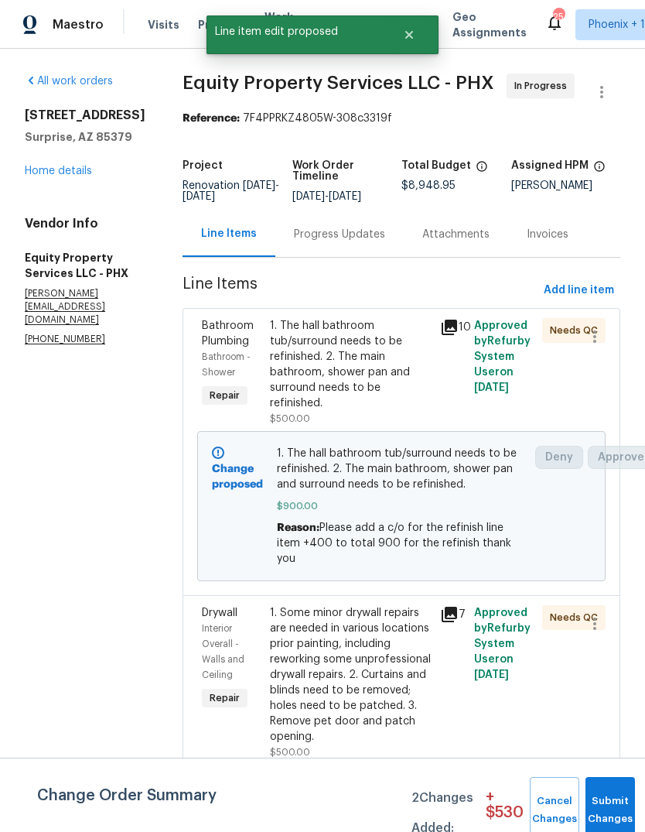
click at [313, 227] on div "Progress Updates" at bounding box center [339, 234] width 91 height 15
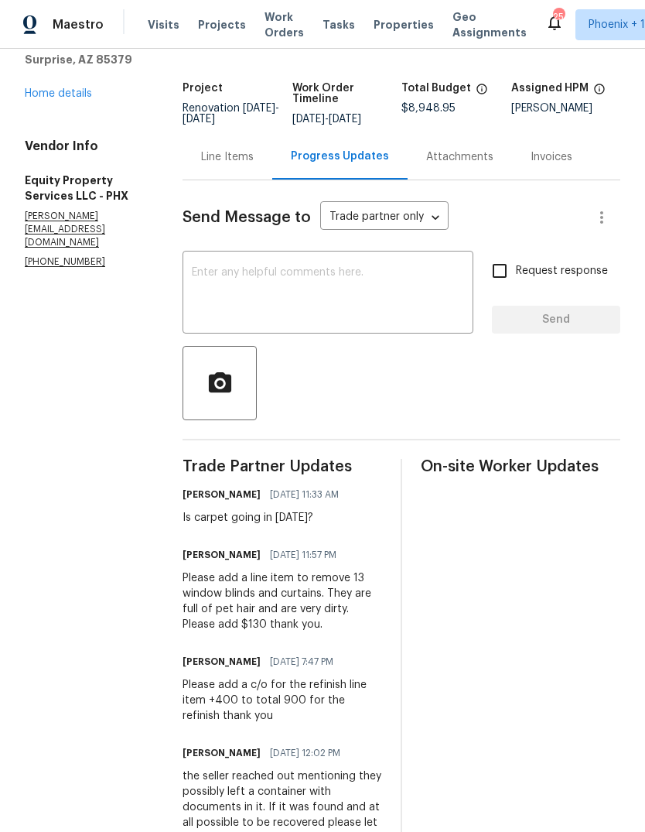
click at [219, 162] on div "Line Items" at bounding box center [227, 156] width 53 height 15
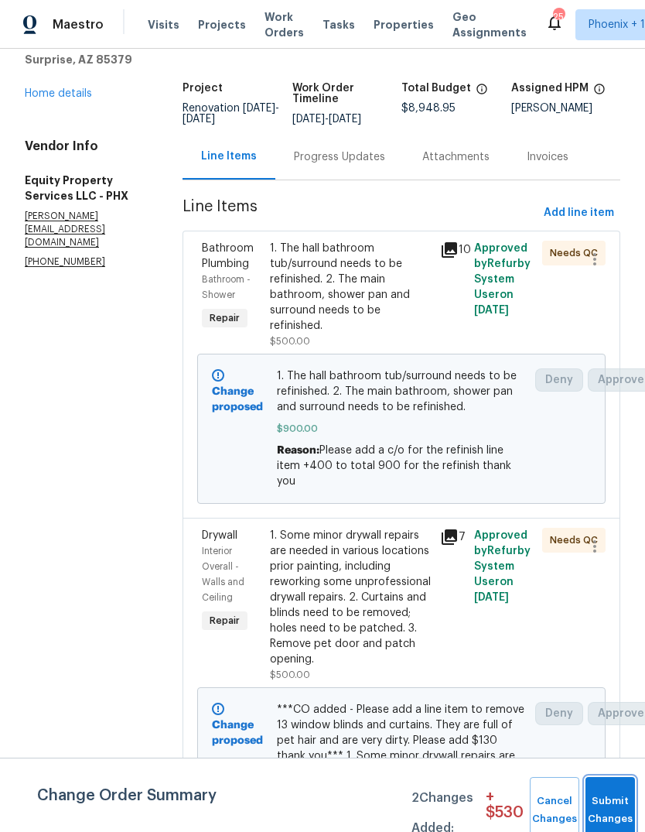
click at [600, 796] on button "Submit Changes" at bounding box center [611, 810] width 50 height 67
